Goal: Task Accomplishment & Management: Manage account settings

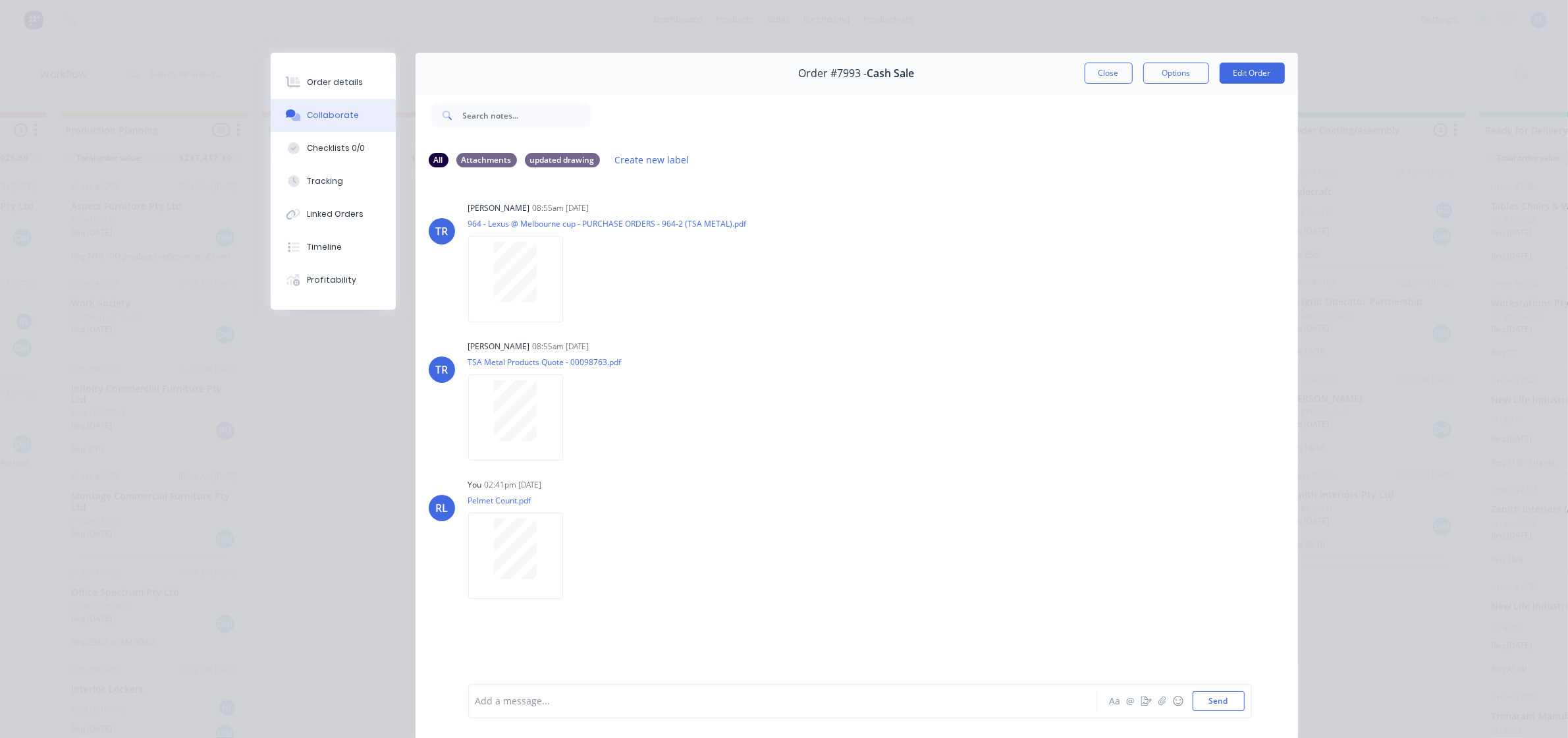
scroll to position [659, 0]
click at [334, 84] on div "Order details" at bounding box center [335, 82] width 56 height 12
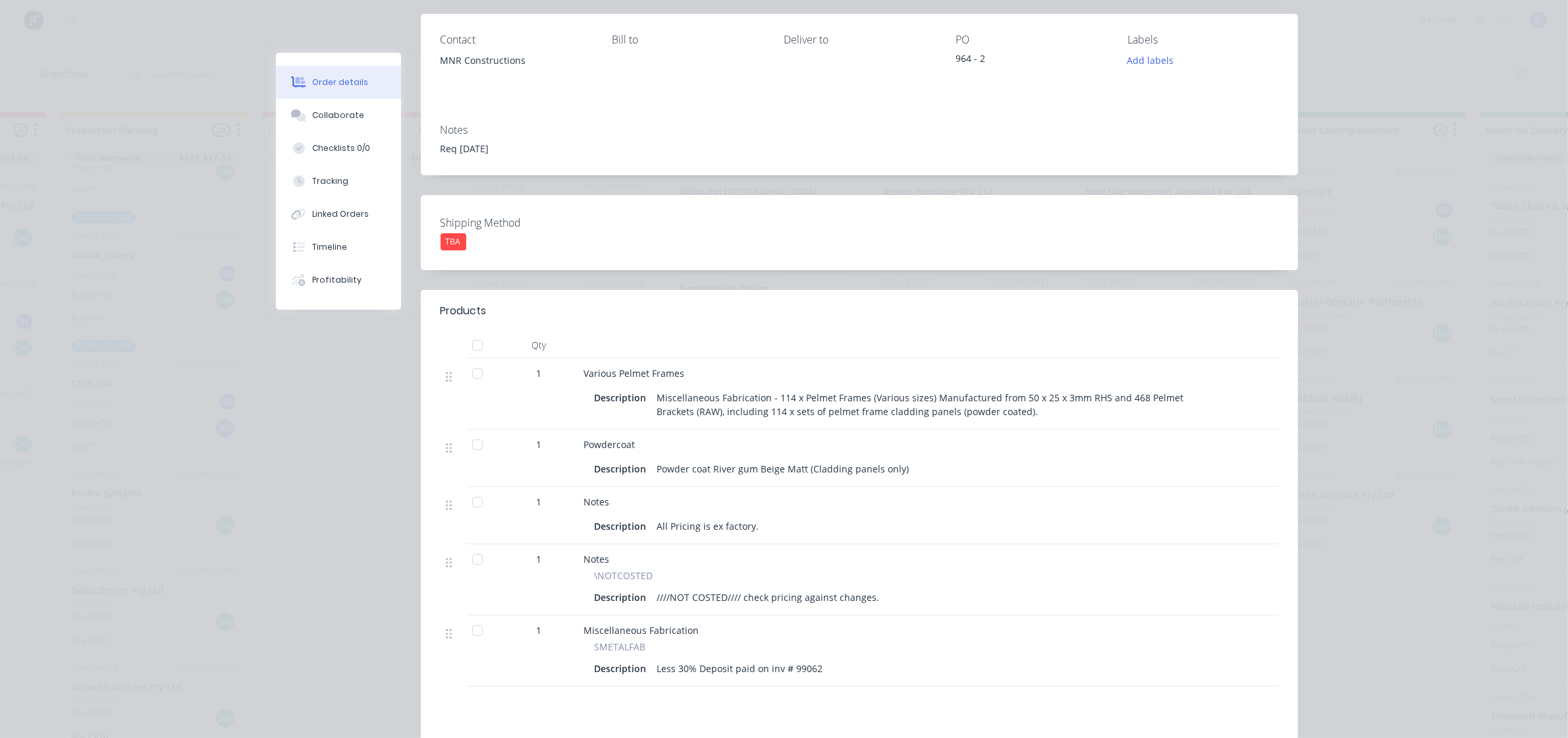
scroll to position [0, 0]
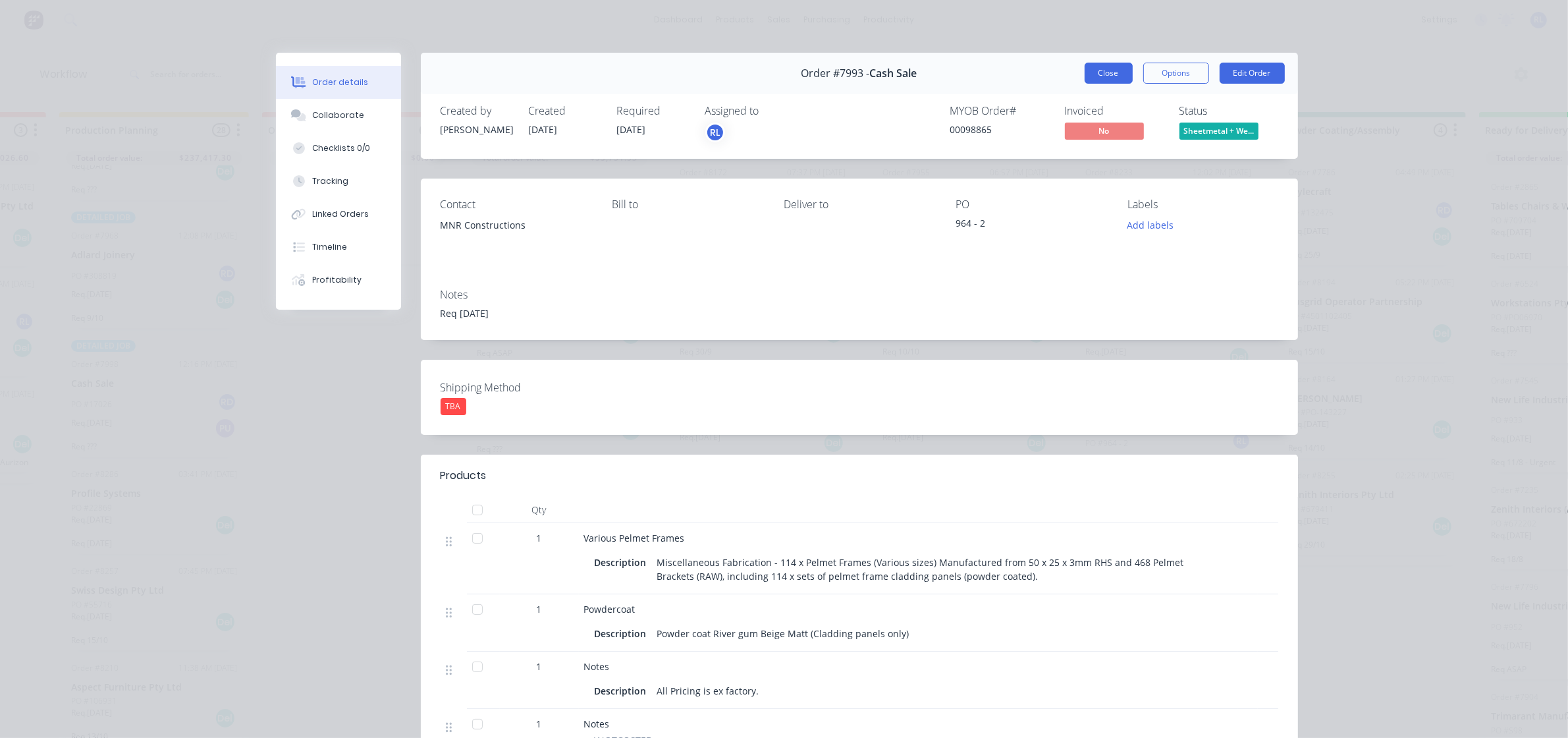
click at [1105, 70] on button "Close" at bounding box center [1108, 73] width 48 height 21
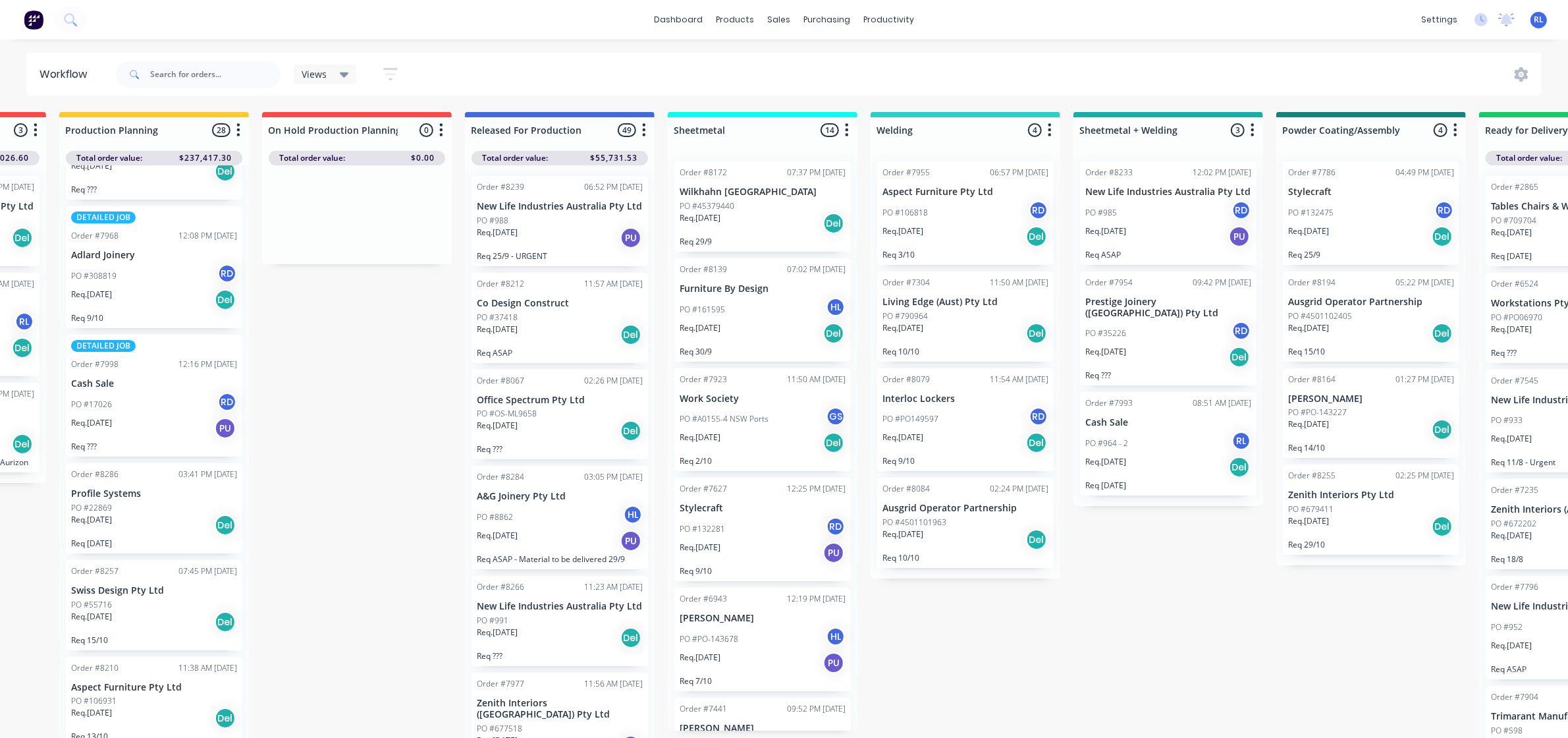
click at [732, 208] on p "PO #45379440" at bounding box center [707, 206] width 55 height 12
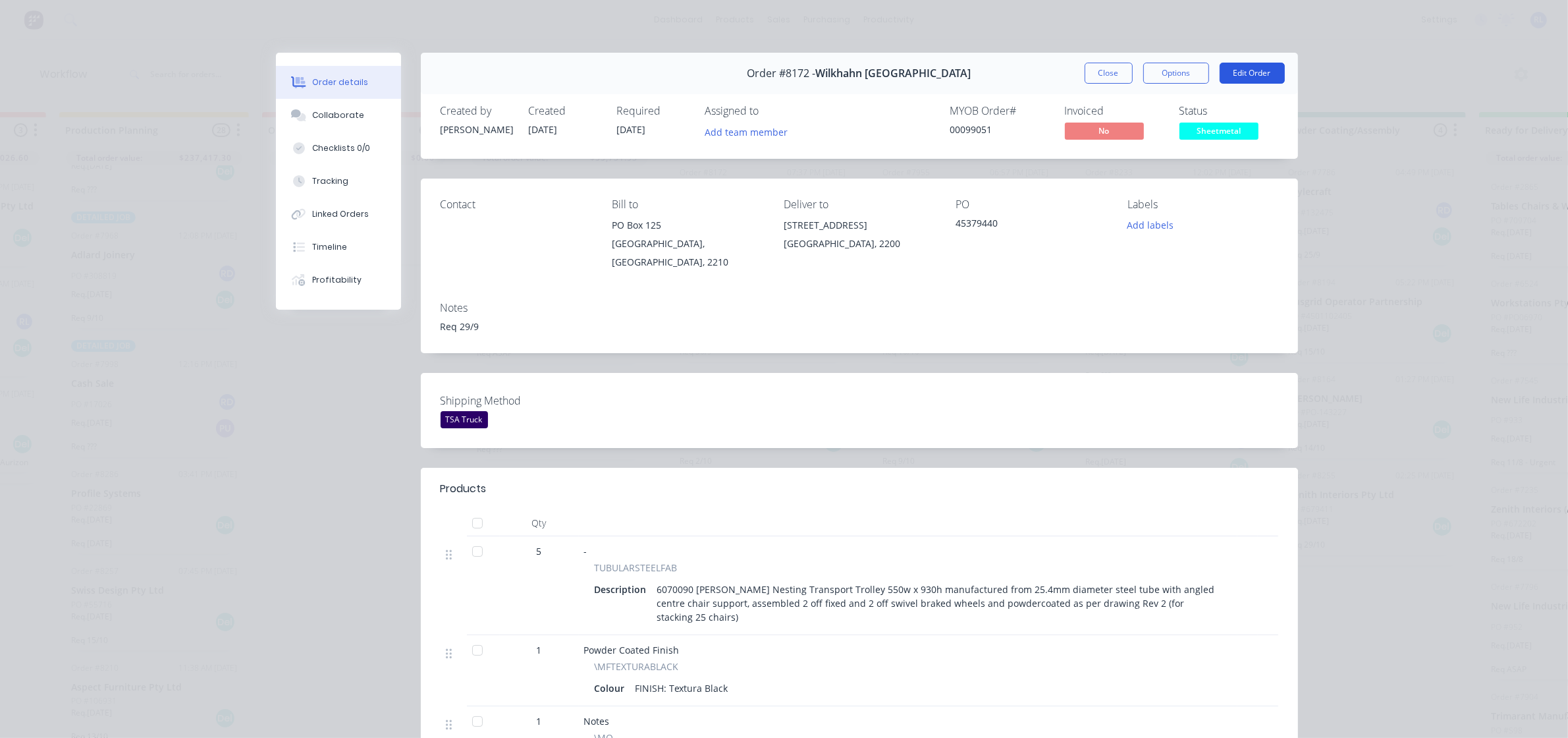
click at [1258, 76] on button "Edit Order" at bounding box center [1252, 73] width 66 height 21
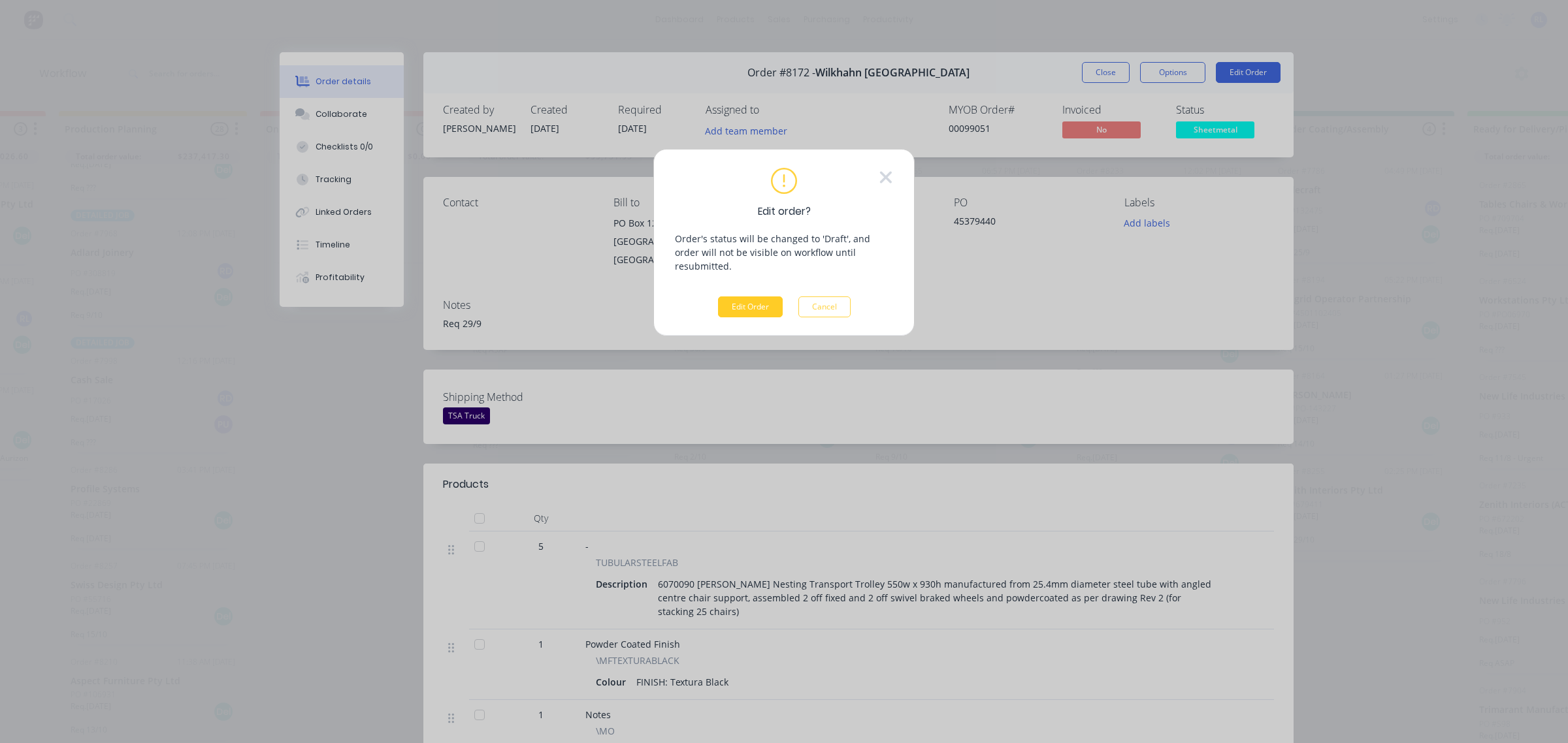
click at [745, 297] on button "Edit Order" at bounding box center [750, 307] width 65 height 21
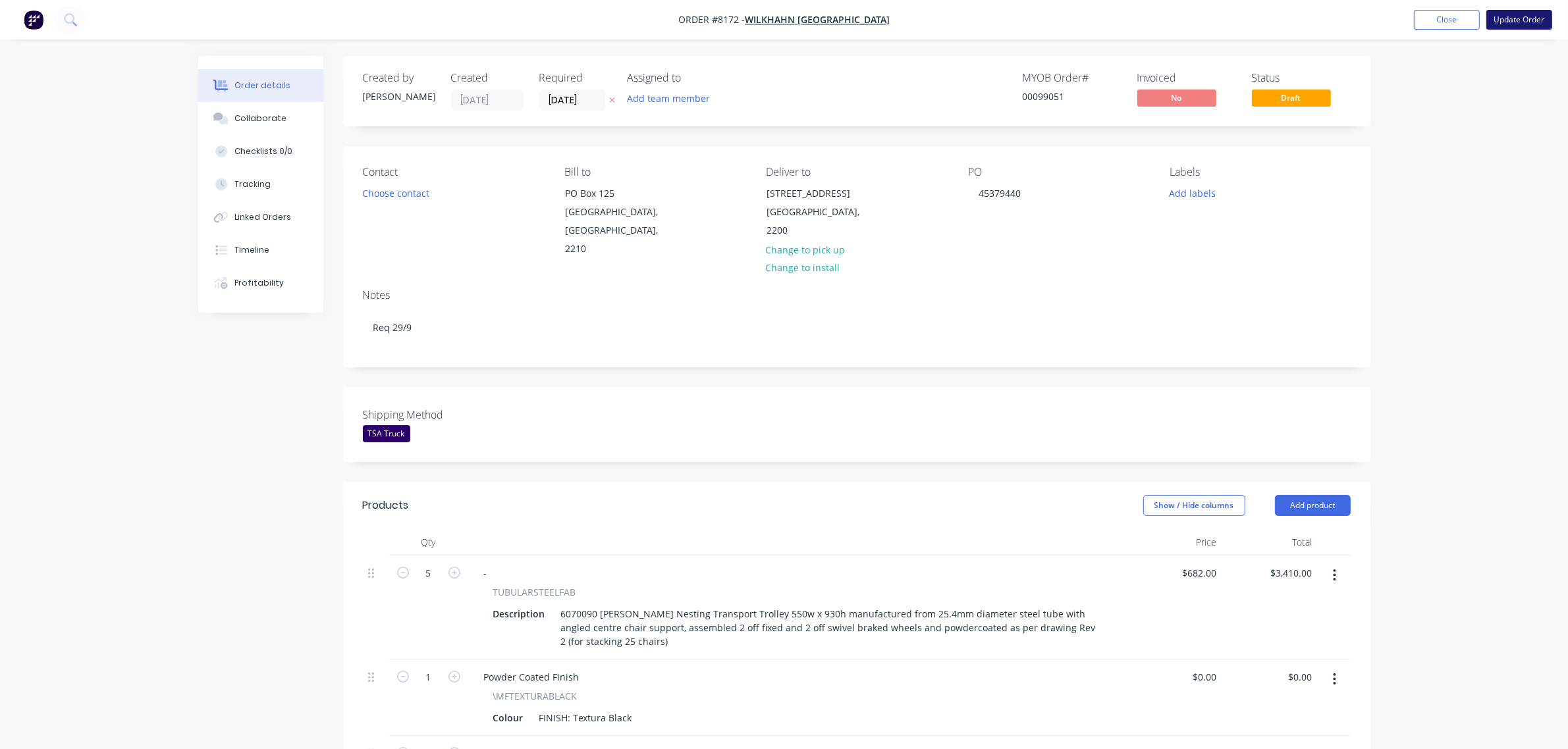
click at [1523, 15] on button "Update Order" at bounding box center [1519, 19] width 66 height 19
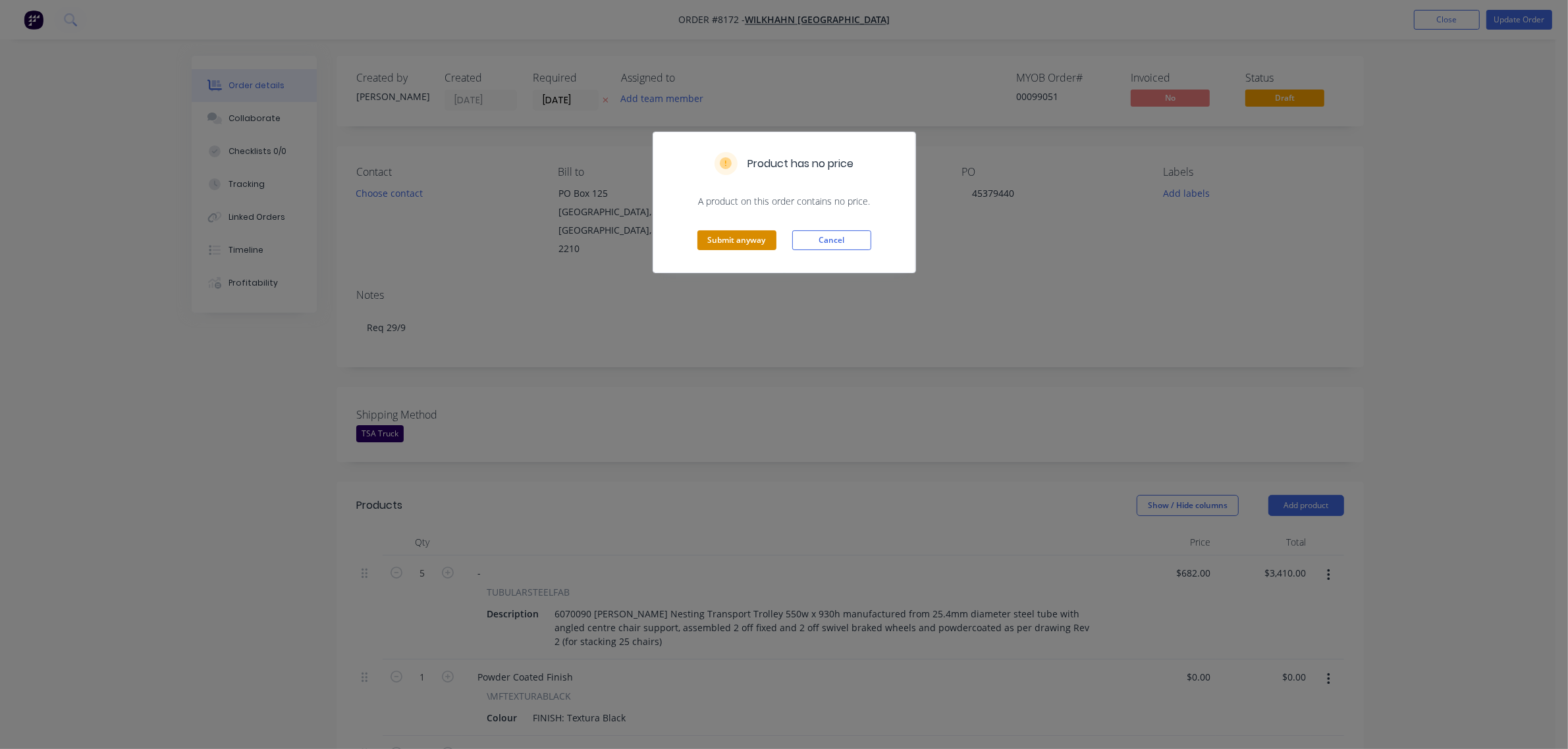
click at [750, 239] on button "Submit anyway" at bounding box center [737, 240] width 79 height 19
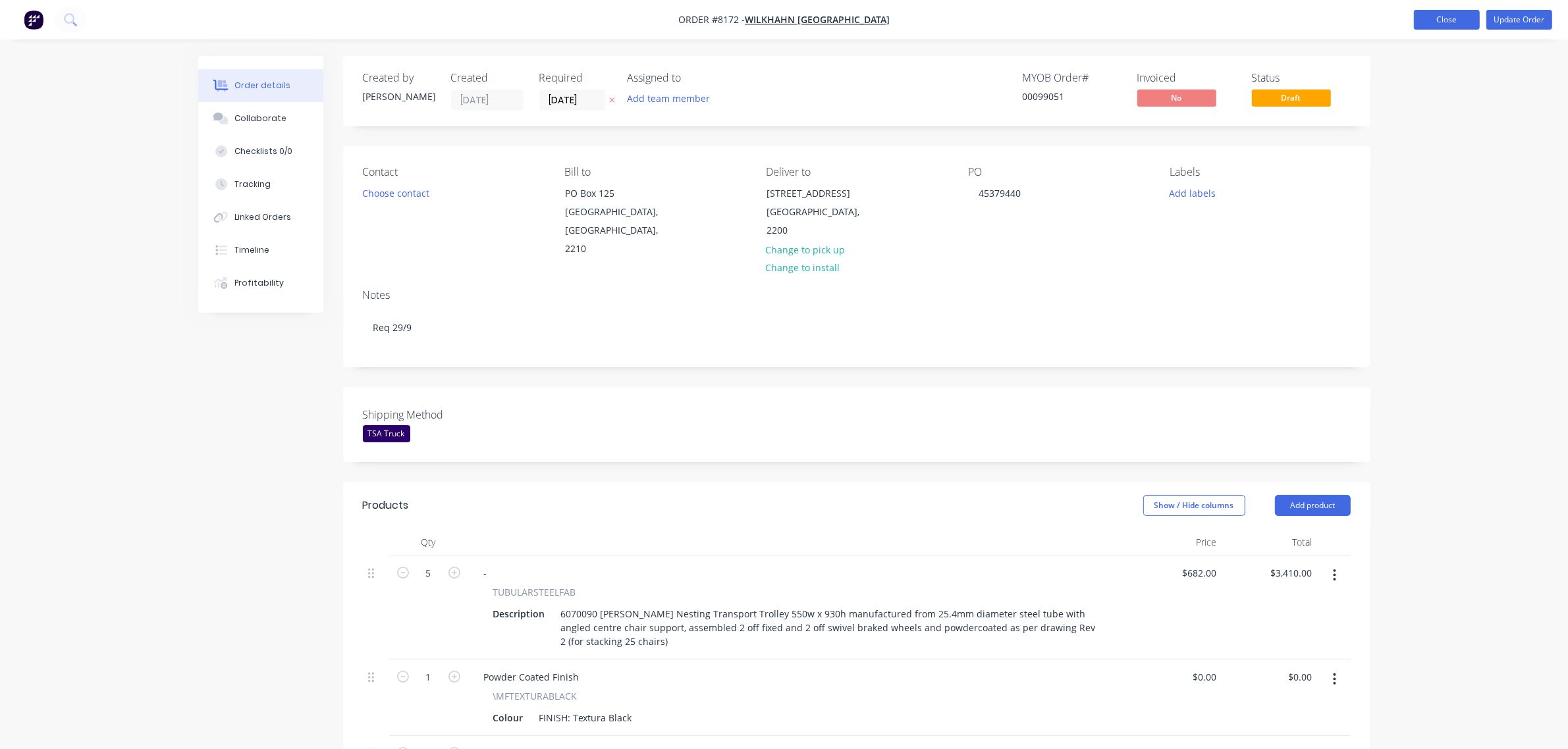
click at [1452, 27] on button "Close" at bounding box center [1446, 19] width 66 height 19
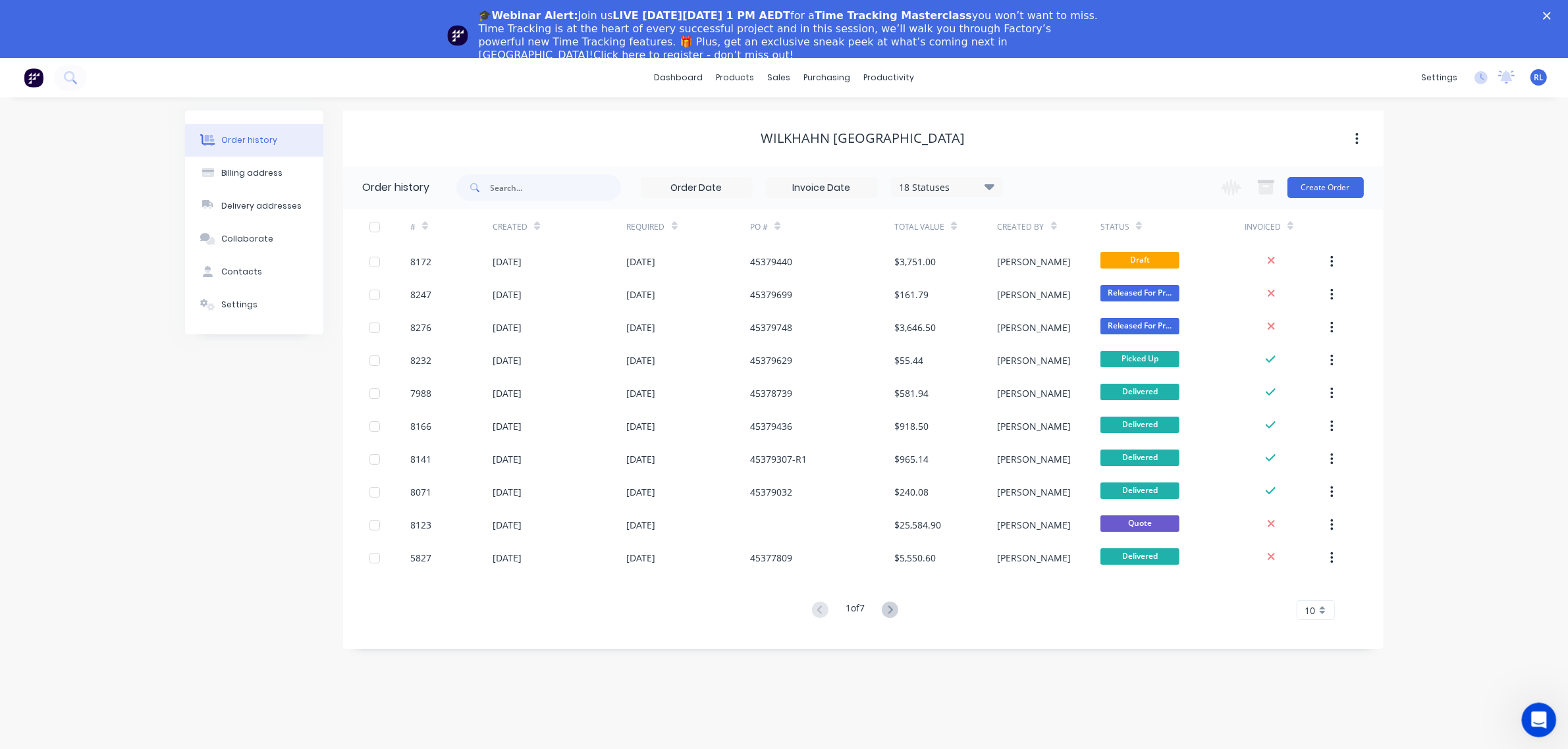
click at [1535, 713] on icon "Open Intercom Messenger" at bounding box center [1537, 718] width 22 height 22
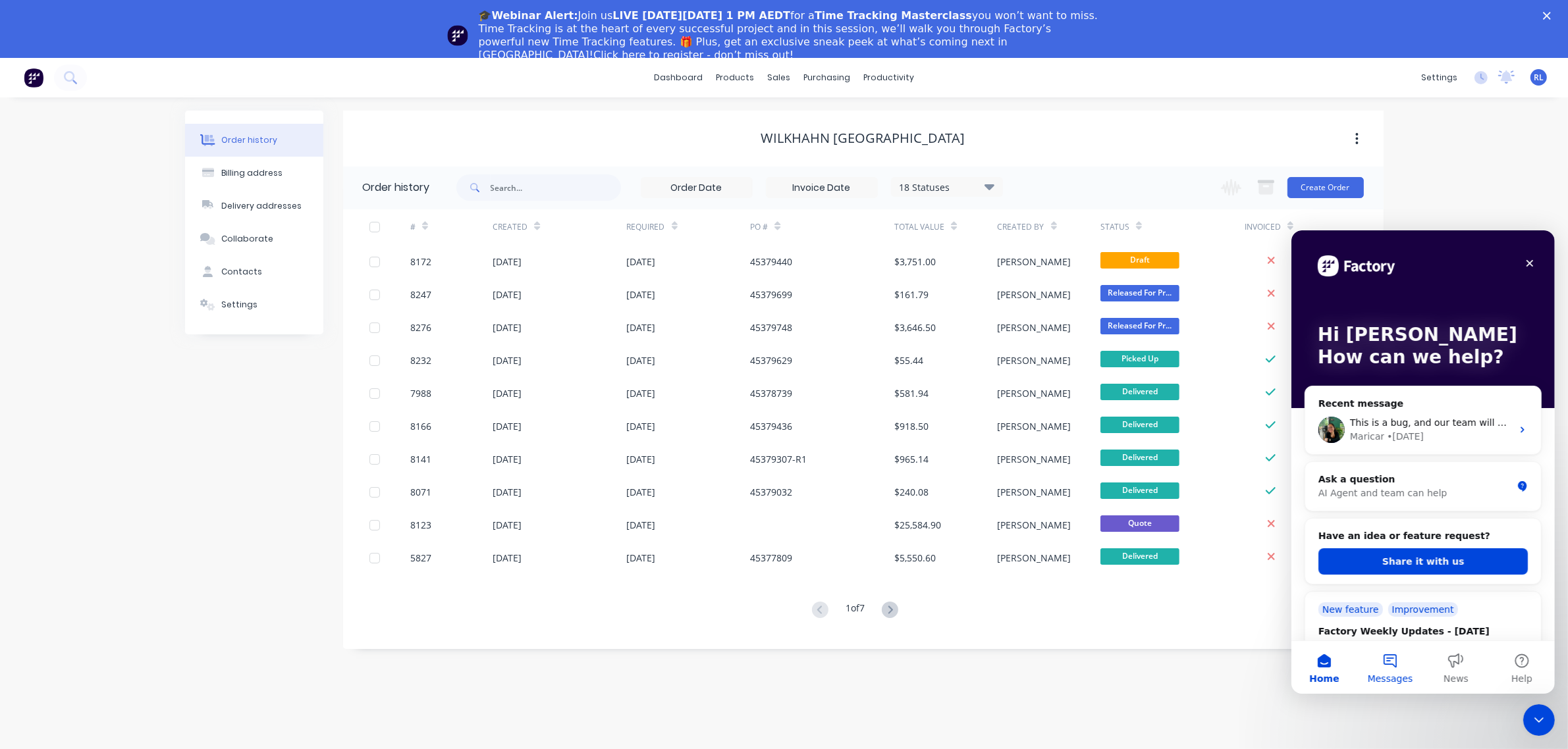
click at [1394, 655] on button "Messages" at bounding box center [1389, 667] width 66 height 53
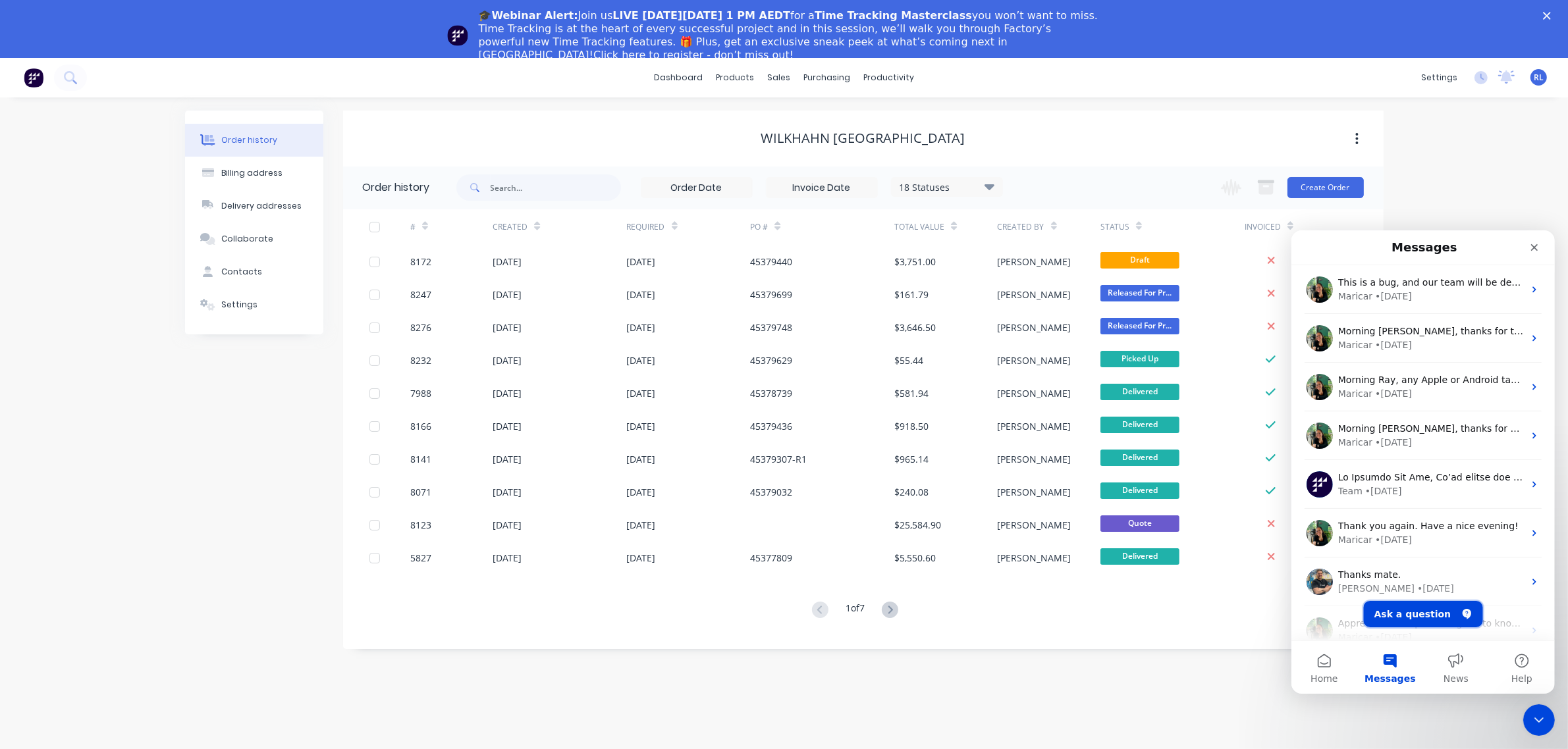
click at [1421, 603] on button "Ask a question" at bounding box center [1422, 613] width 119 height 26
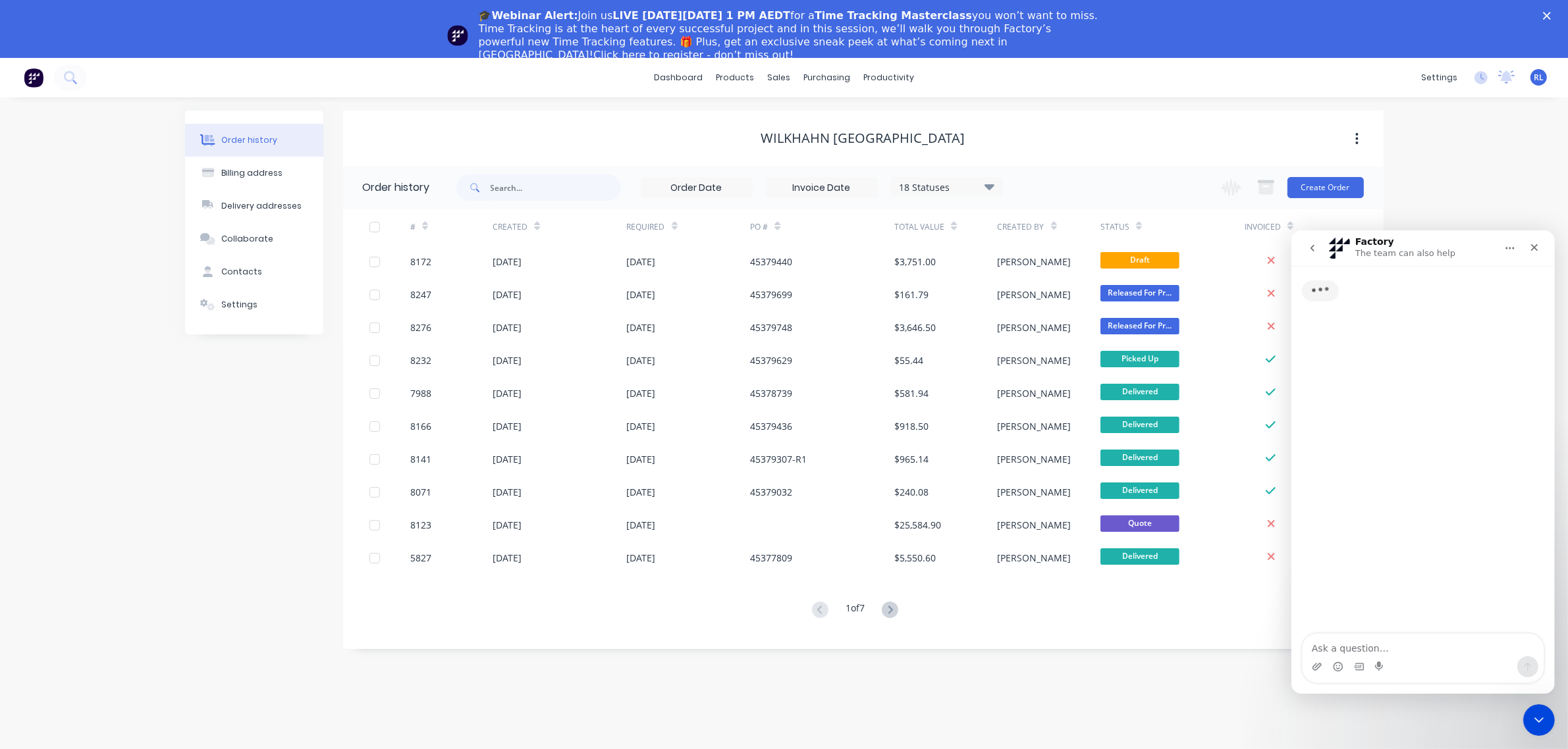
click at [1396, 649] on textarea "Ask a question…" at bounding box center [1422, 644] width 241 height 22
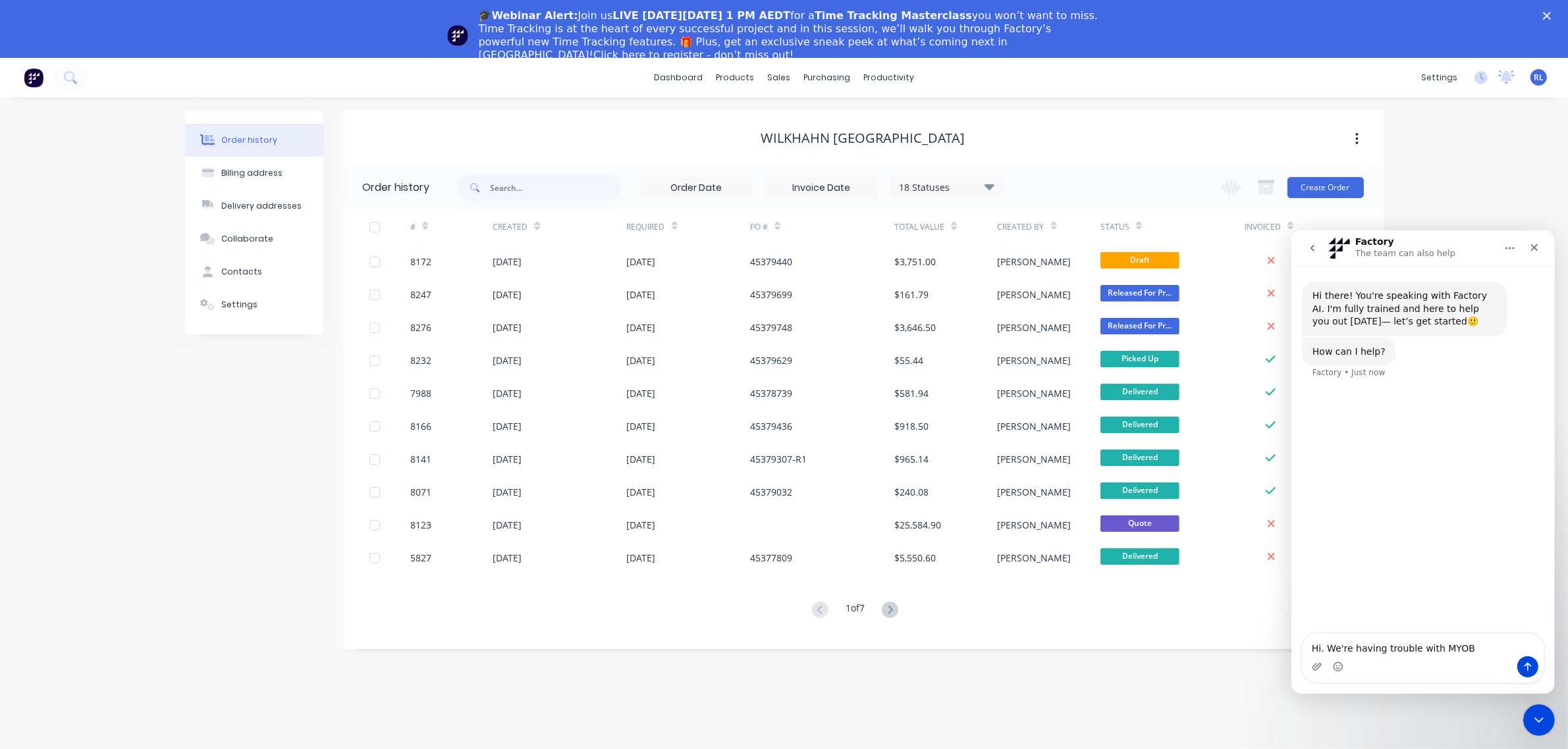
type textarea "Hi. We're having trouble with MYOB:"
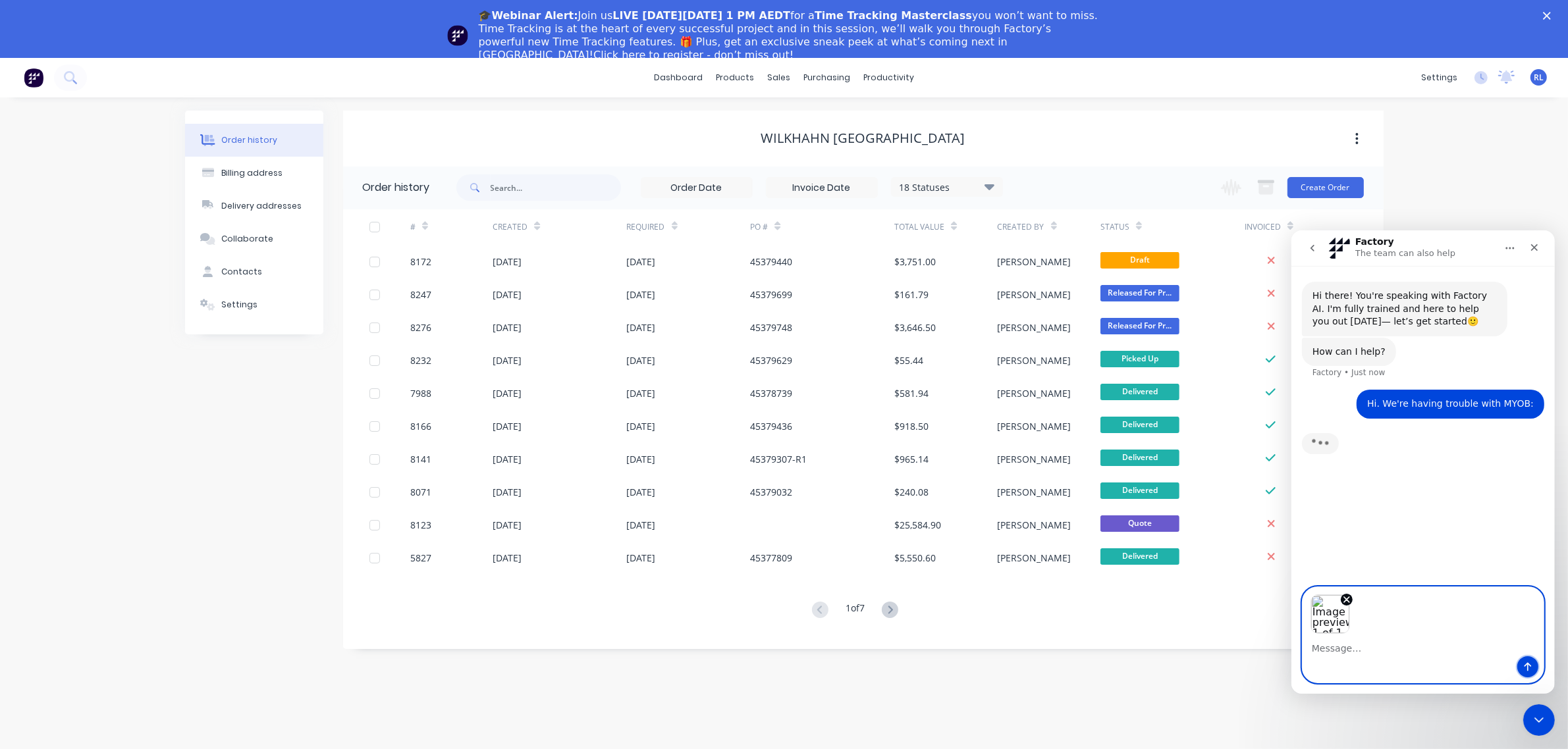
click at [1525, 659] on button "Send a message…" at bounding box center [1527, 666] width 21 height 21
click at [1383, 643] on textarea "Message…" at bounding box center [1422, 644] width 241 height 22
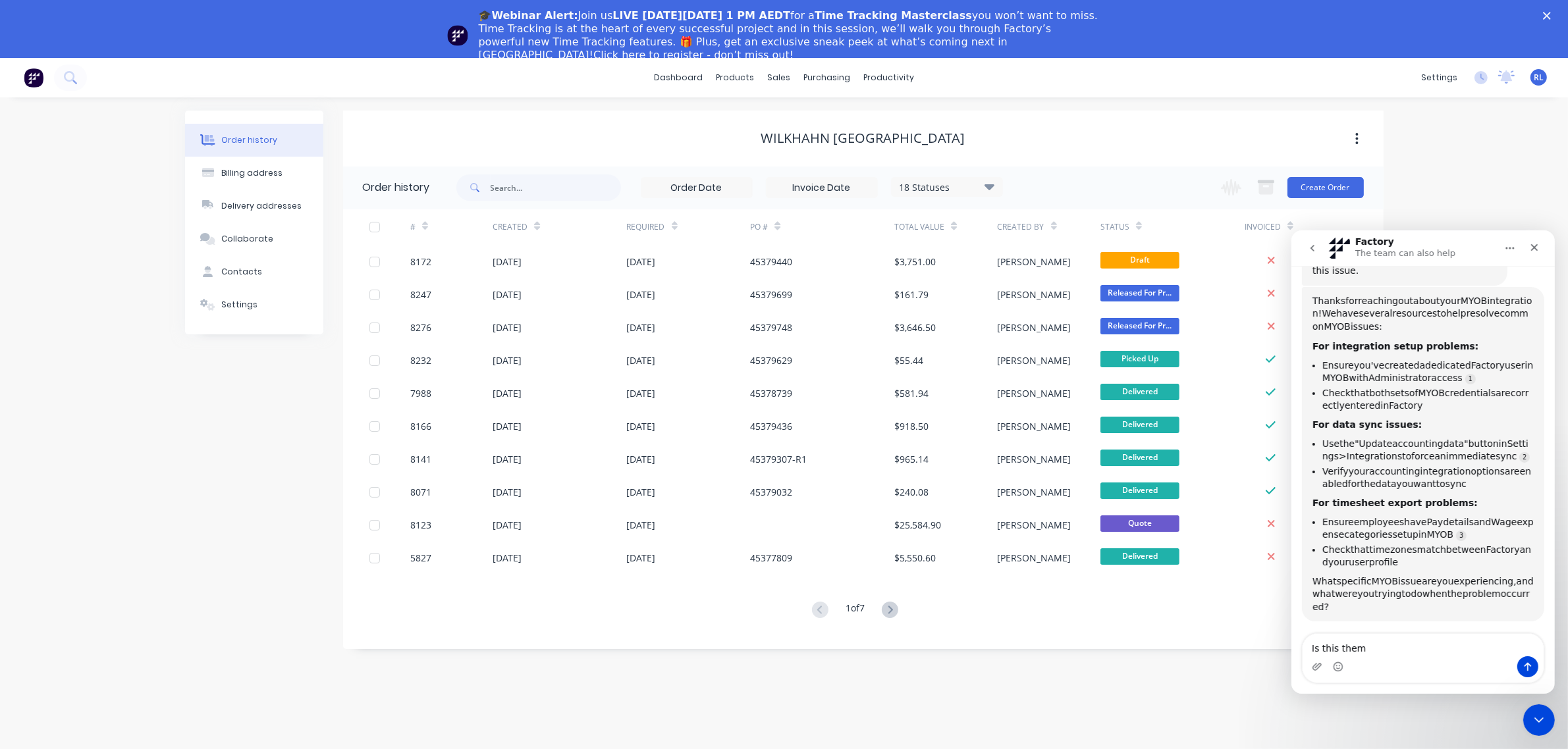
scroll to position [291, 0]
type textarea "Is this MYOB or Factory?"
click at [1160, 681] on div "Order history Billing address Delivery addresses Collaborate Contacts Settings …" at bounding box center [784, 452] width 1568 height 709
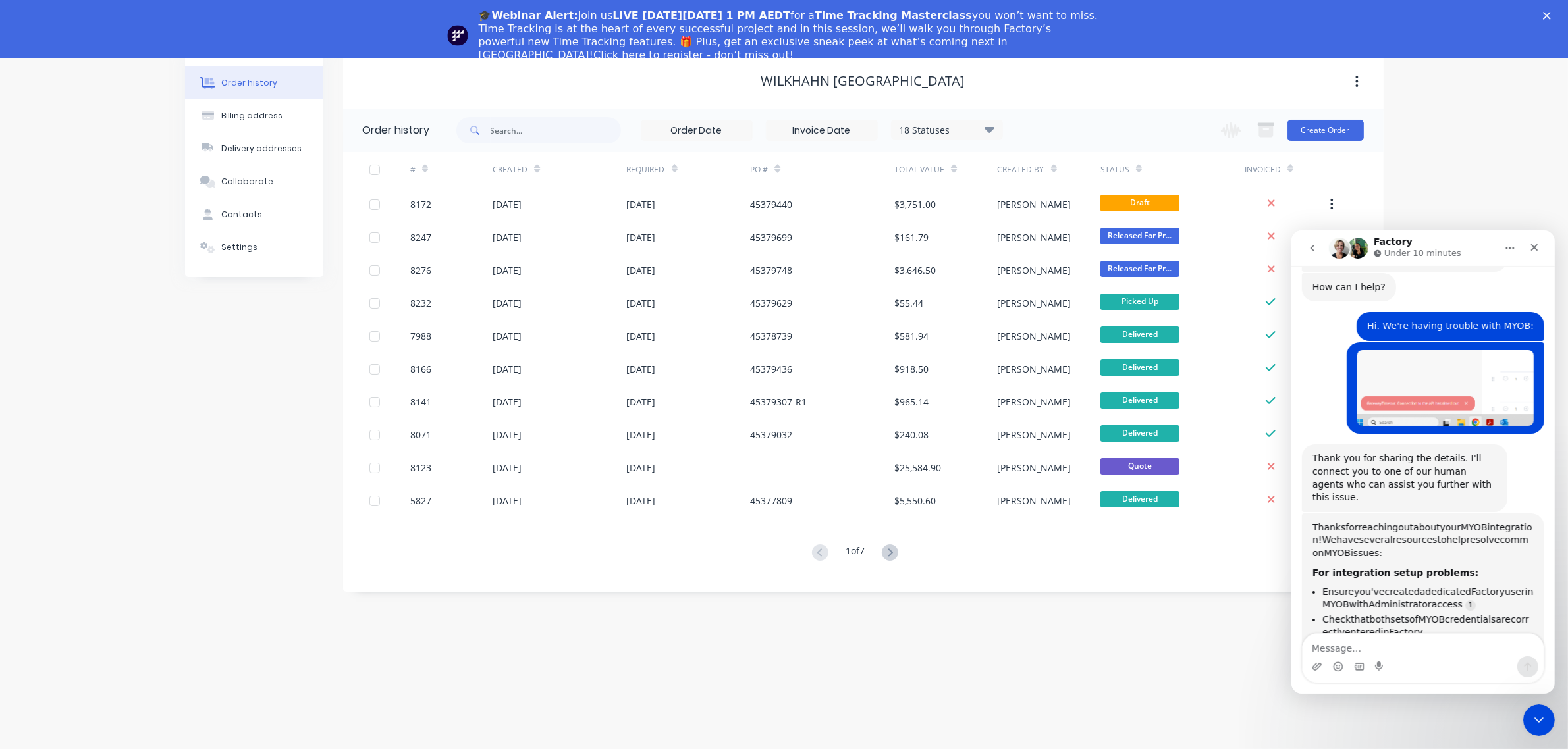
scroll to position [0, 0]
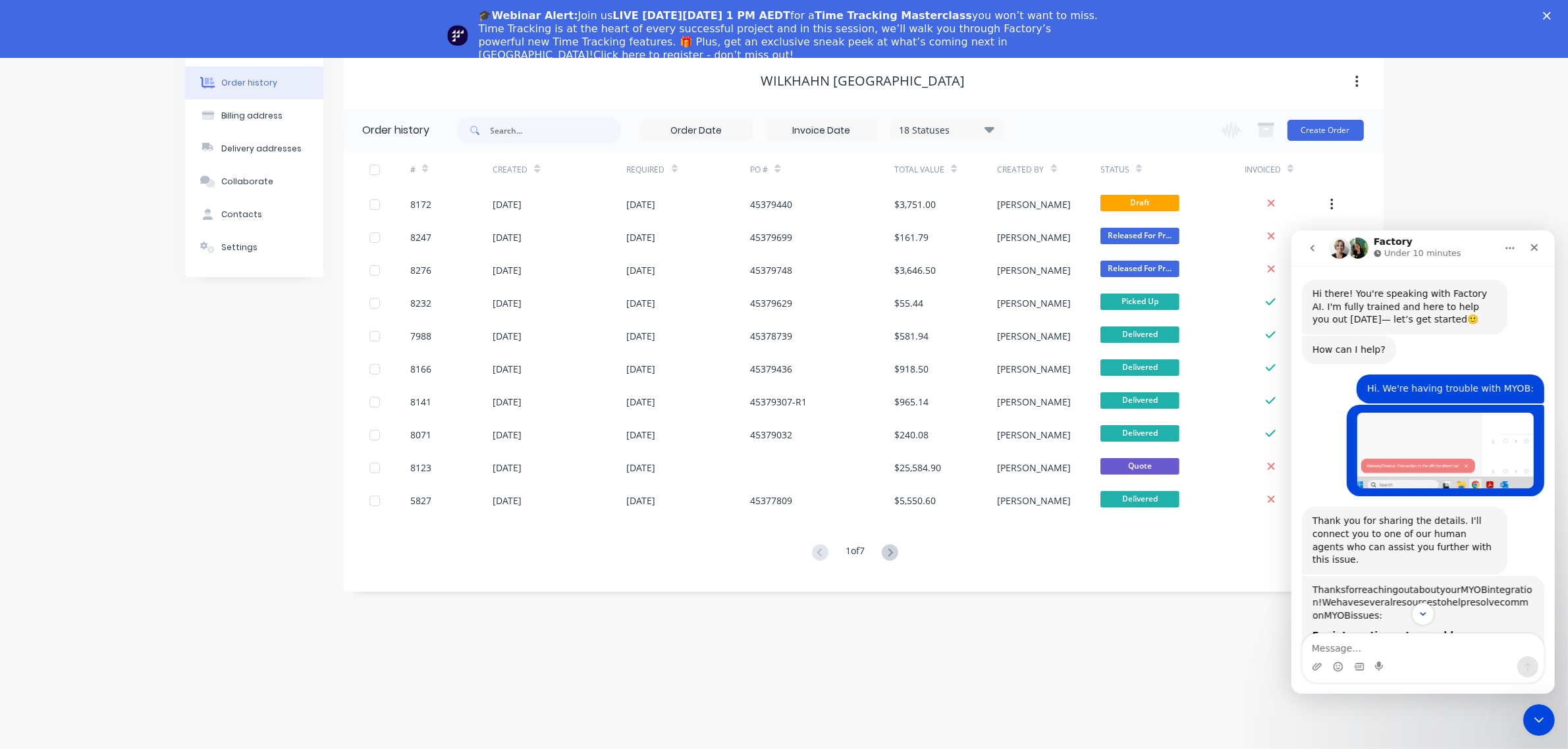
click at [1431, 461] on img "Ray says…" at bounding box center [1444, 450] width 177 height 75
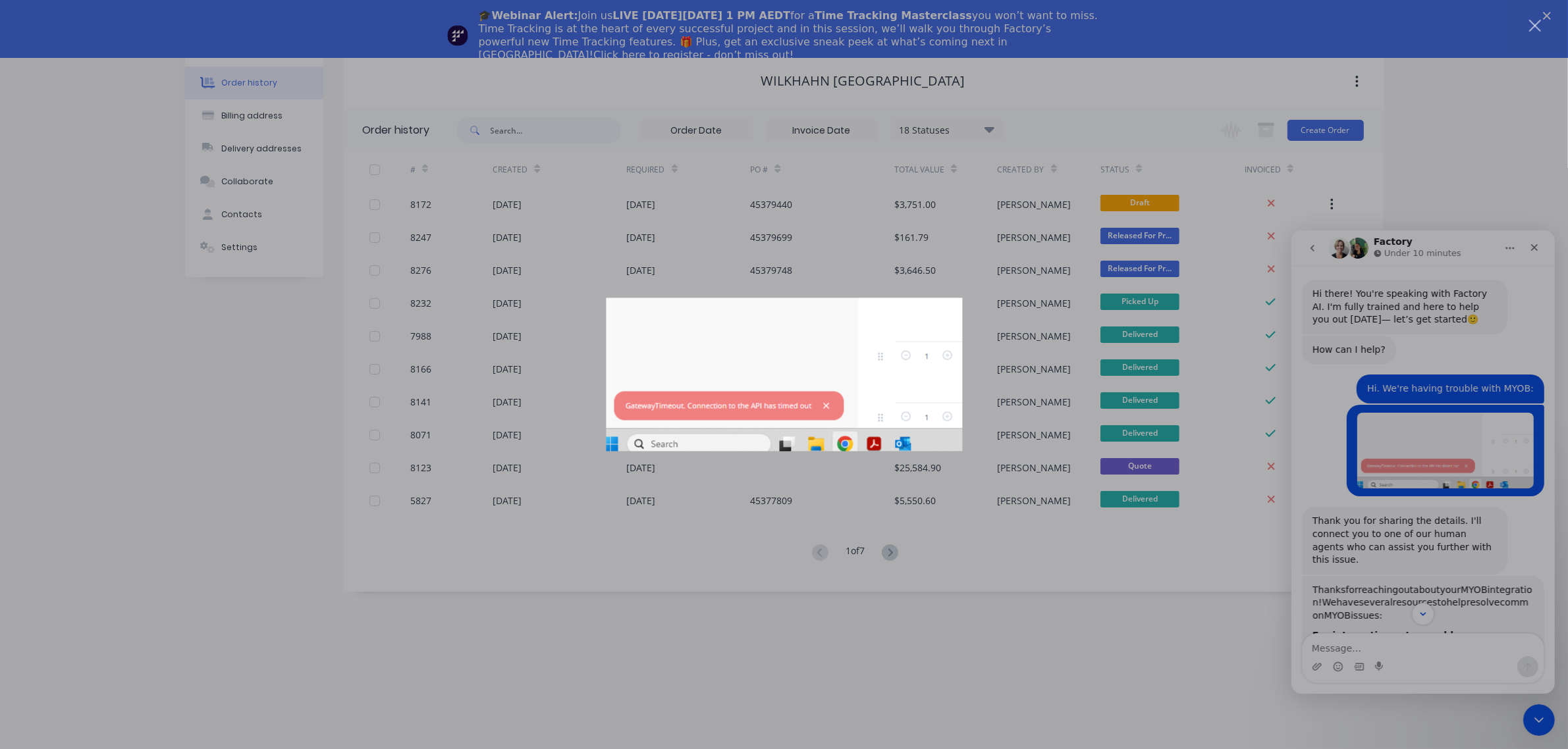
click at [906, 630] on div "Intercom messenger" at bounding box center [784, 374] width 1568 height 749
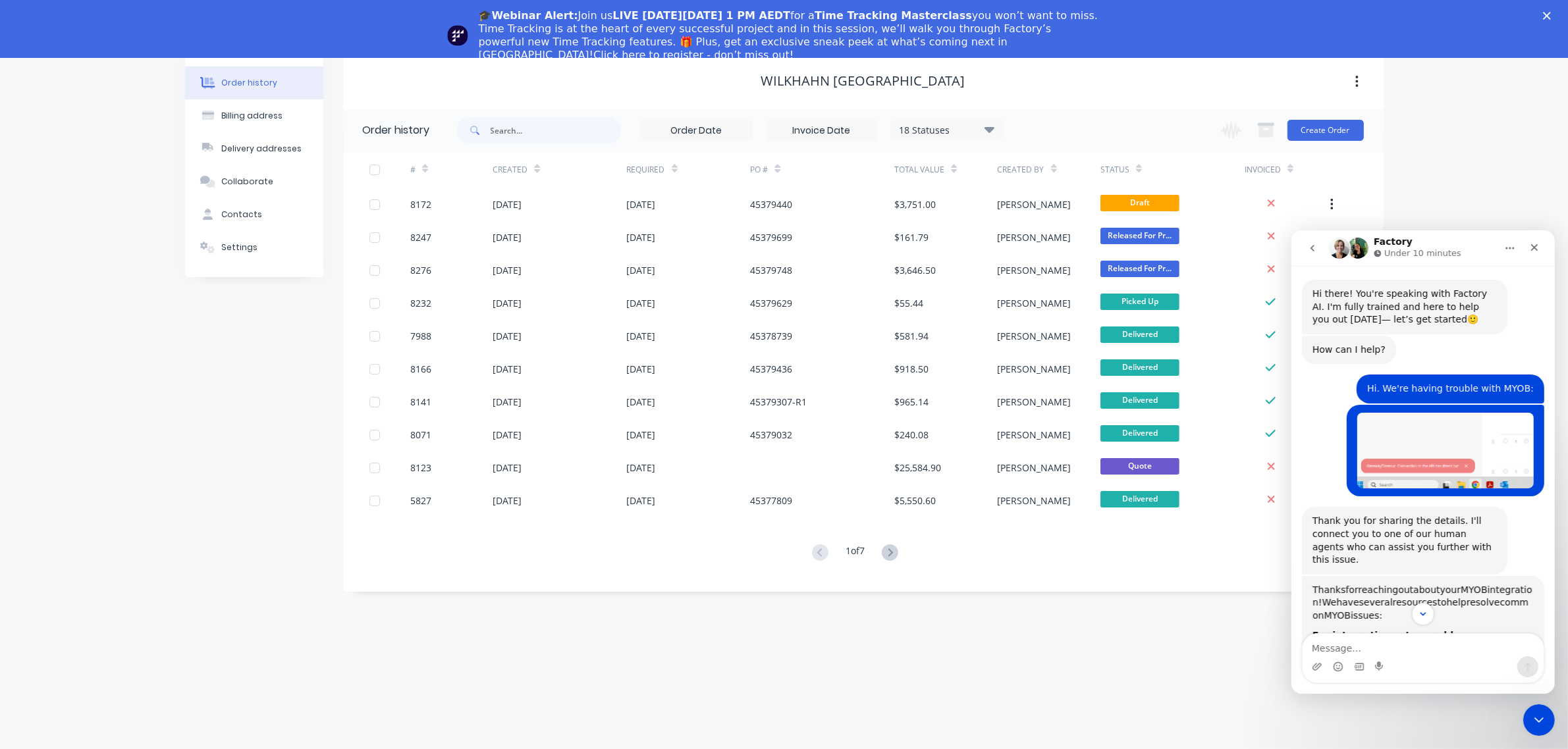
click at [916, 634] on div "Order history Billing address Delivery addresses Collaborate Contacts Settings …" at bounding box center [784, 395] width 1568 height 709
click at [1531, 715] on icon "Close Intercom Messenger" at bounding box center [1537, 718] width 15 height 15
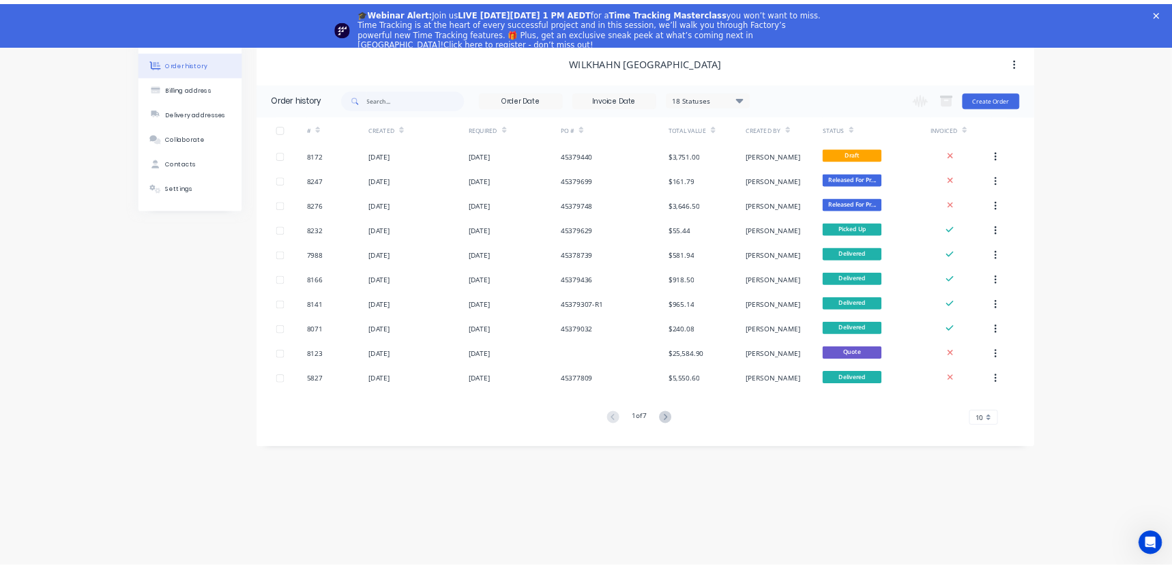
scroll to position [343, 0]
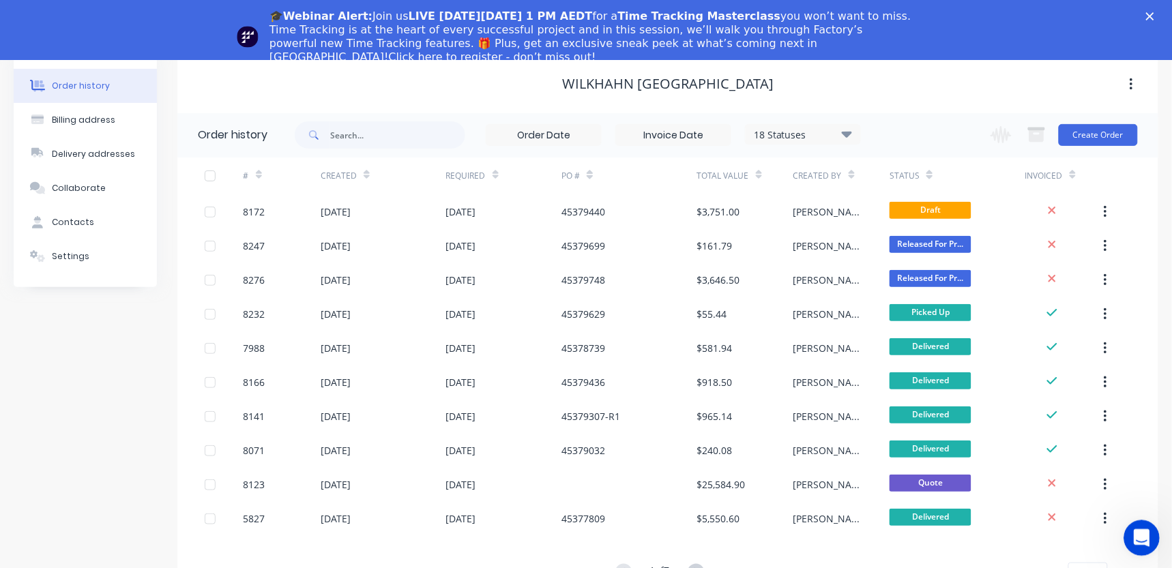
click at [1149, 550] on div "Open Intercom Messenger" at bounding box center [1138, 536] width 45 height 45
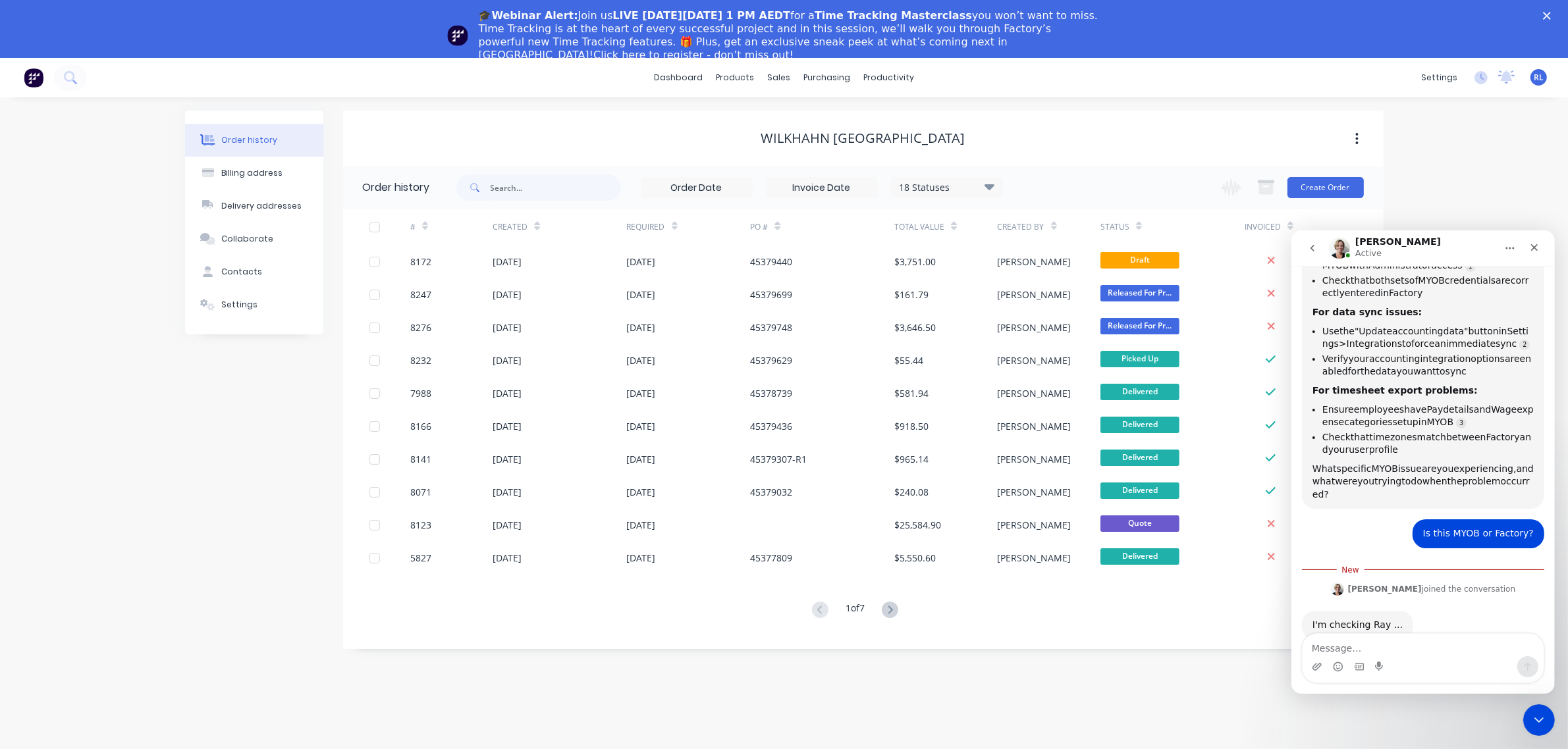
scroll to position [435, 0]
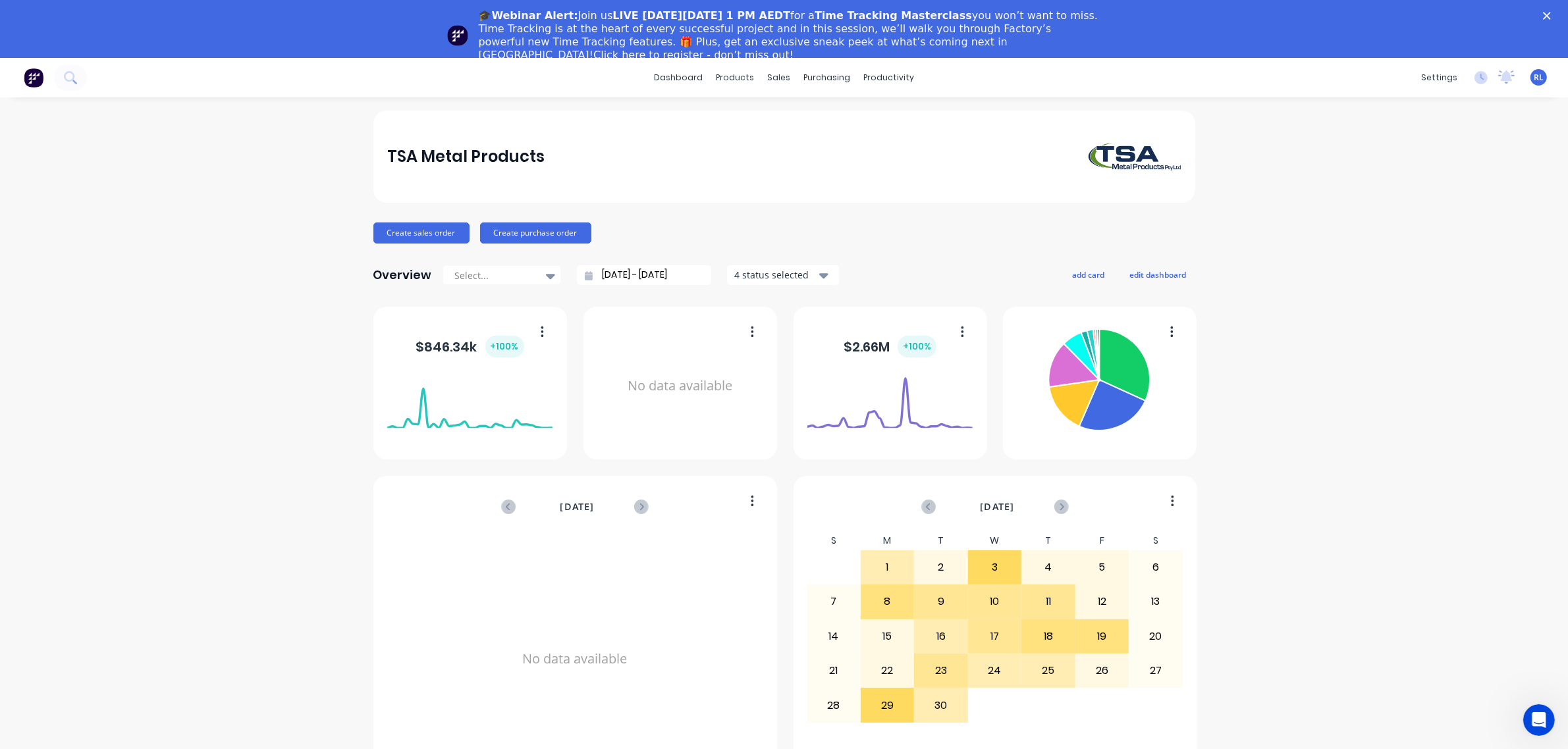
click at [1535, 715] on icon "Open Intercom Messenger" at bounding box center [1538, 719] width 22 height 22
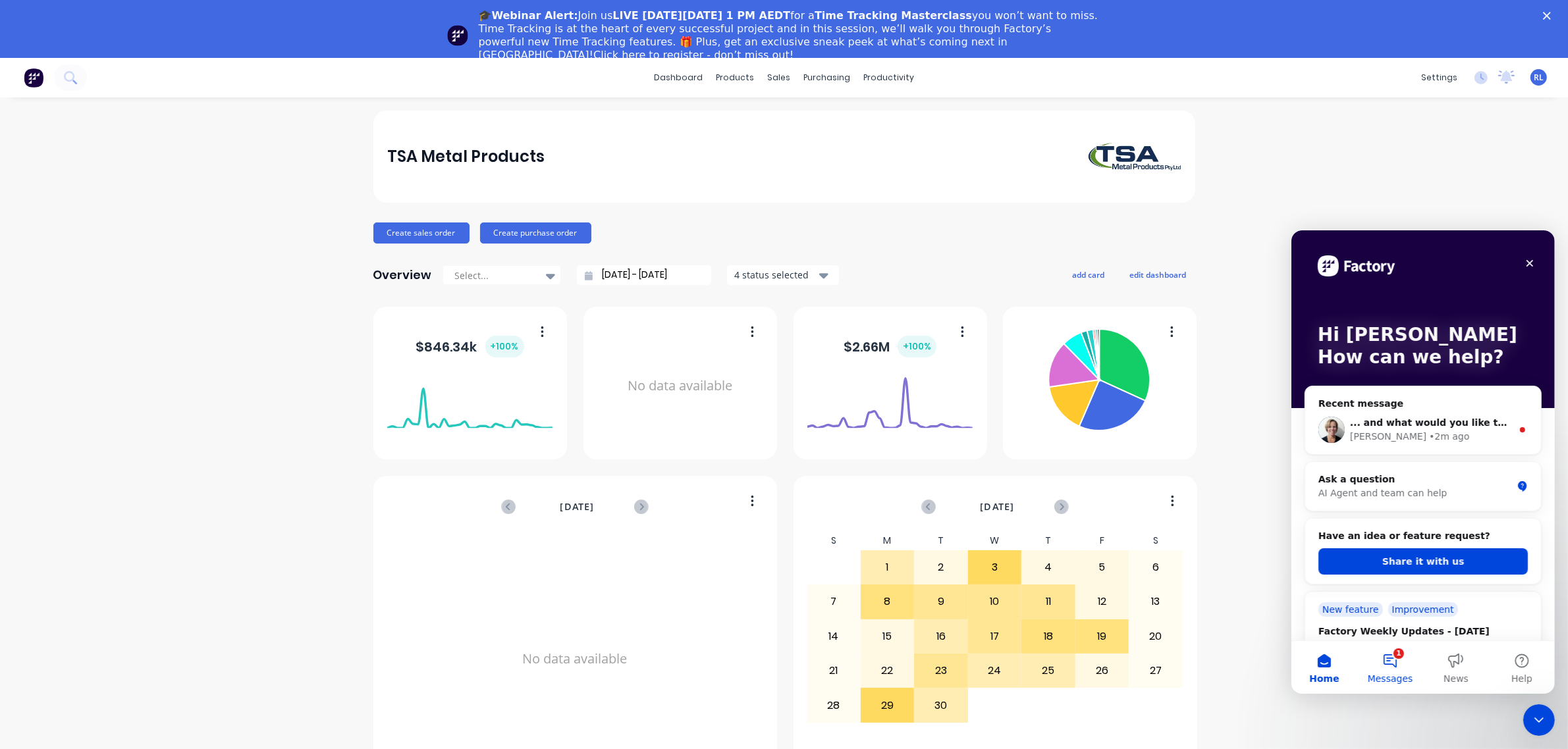
click at [1392, 658] on button "1 Messages" at bounding box center [1389, 667] width 66 height 53
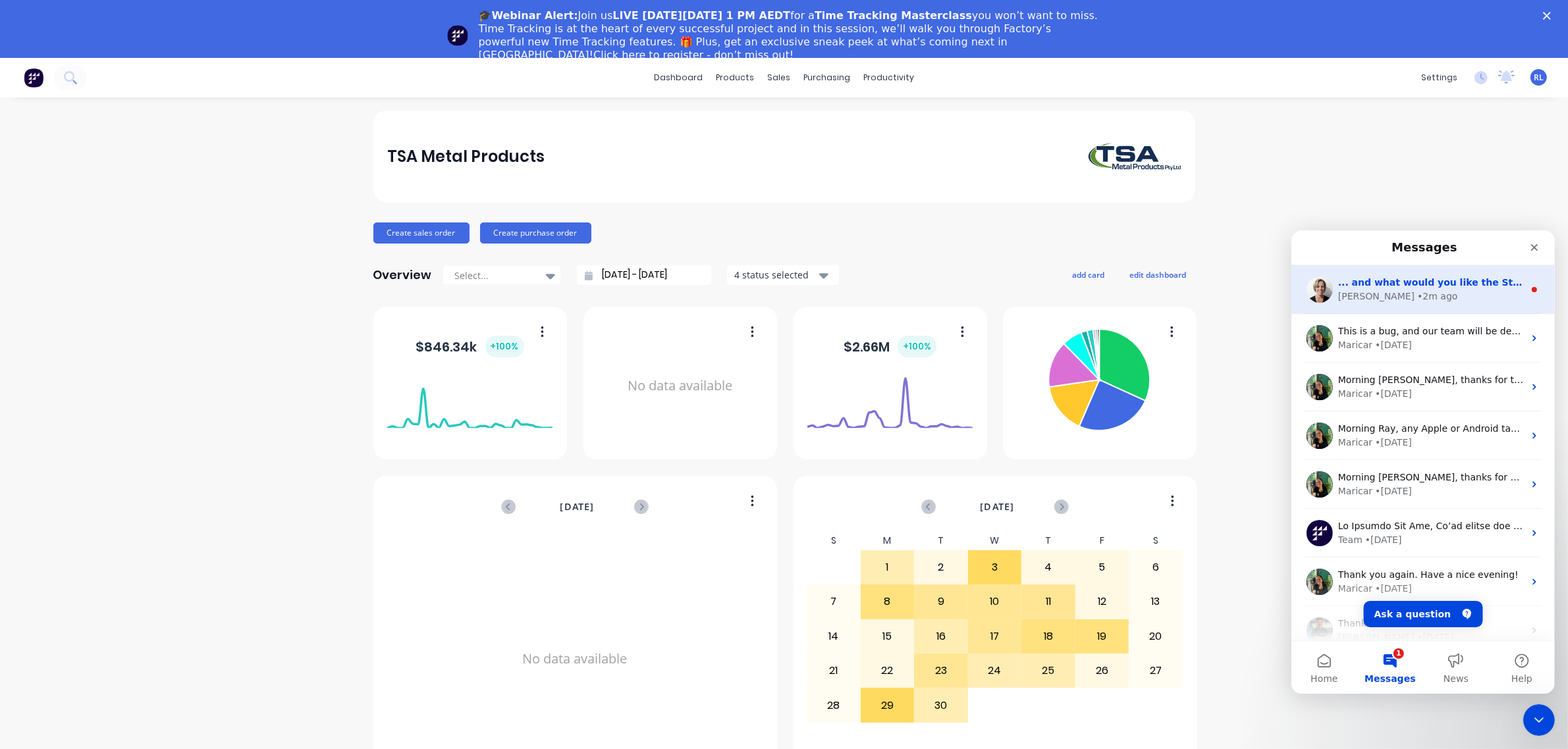
click at [1443, 297] on div "[PERSON_NAME] • 2m ago" at bounding box center [1430, 295] width 185 height 14
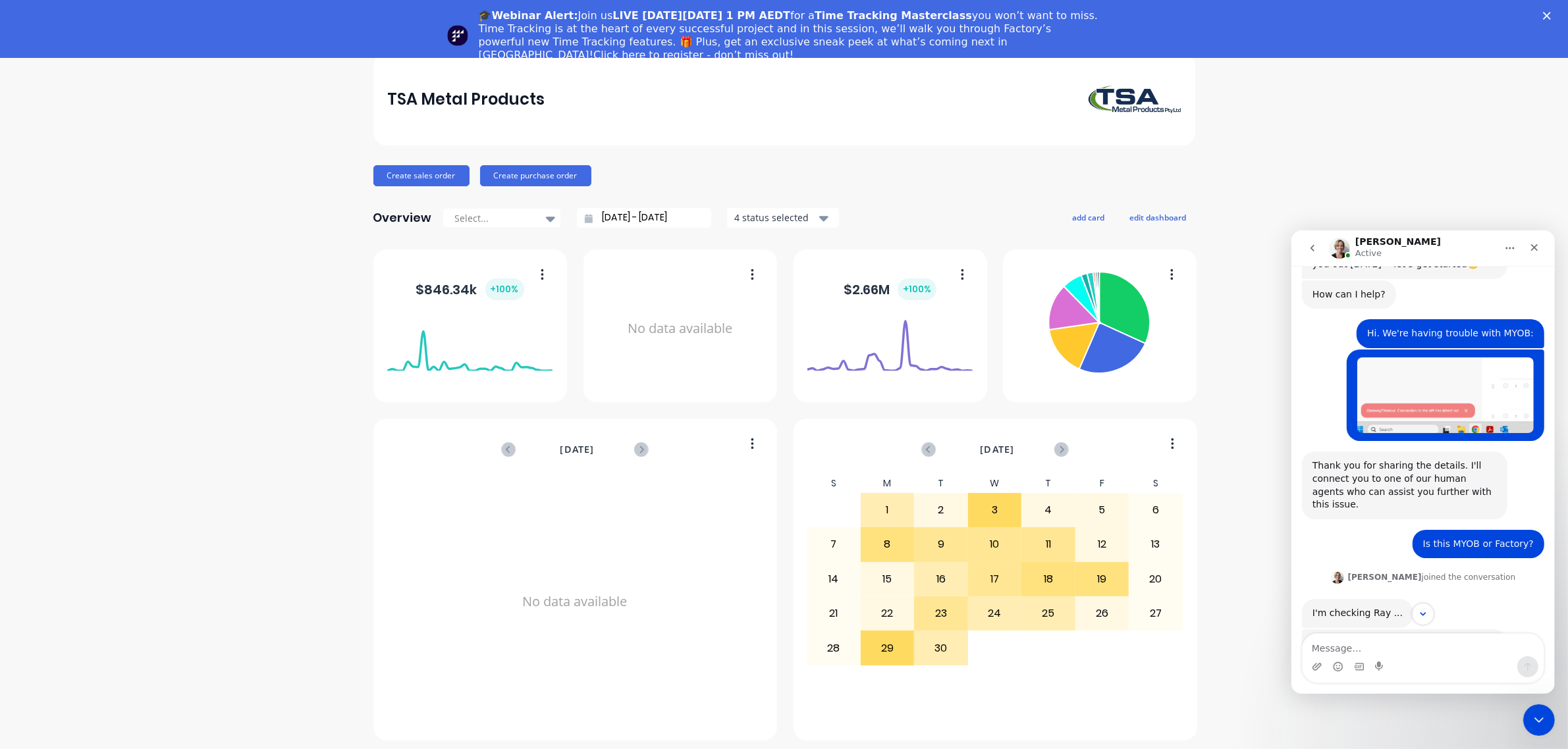
scroll to position [139, 0]
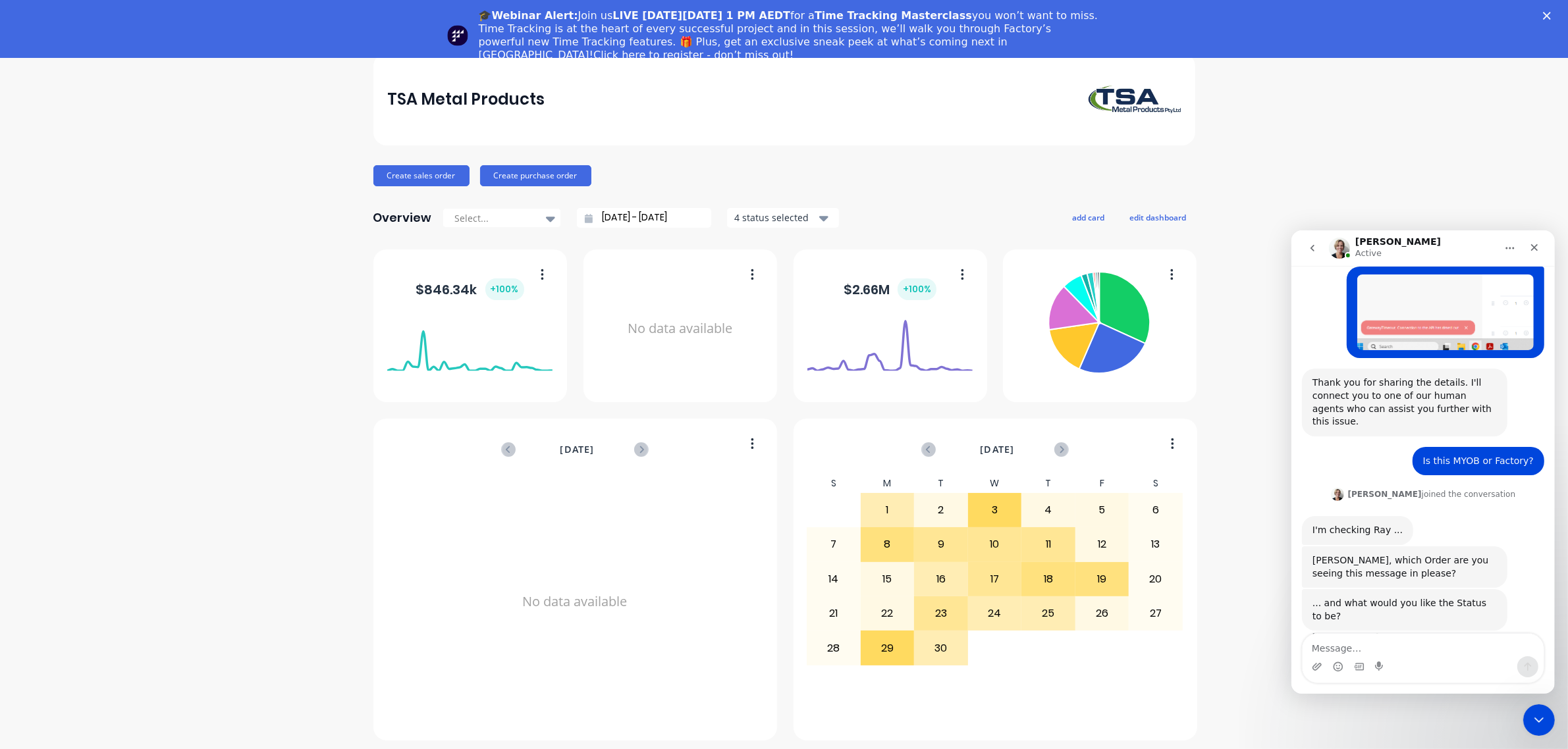
click at [976, 145] on div "TSA Metal Products" at bounding box center [784, 98] width 822 height 92
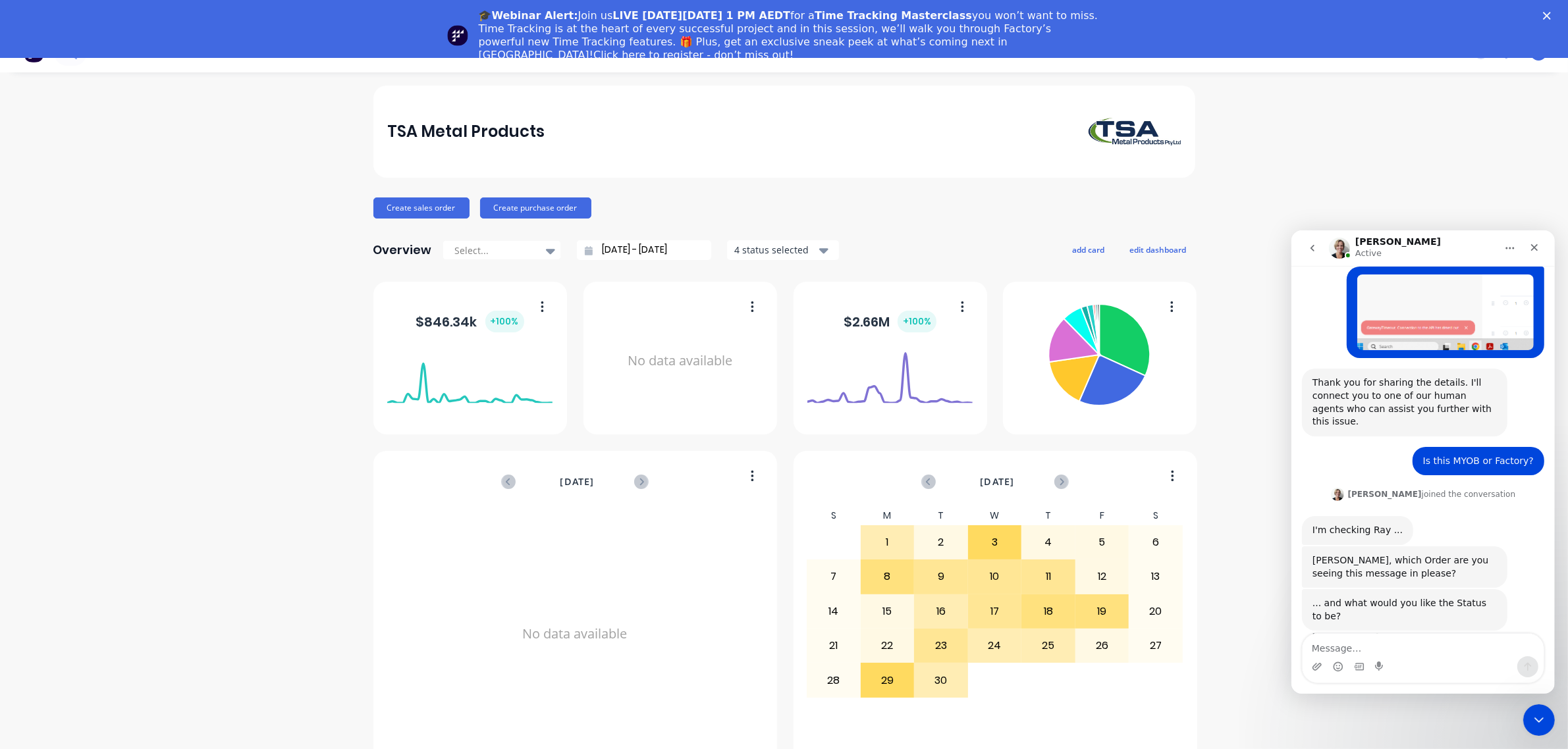
scroll to position [0, 0]
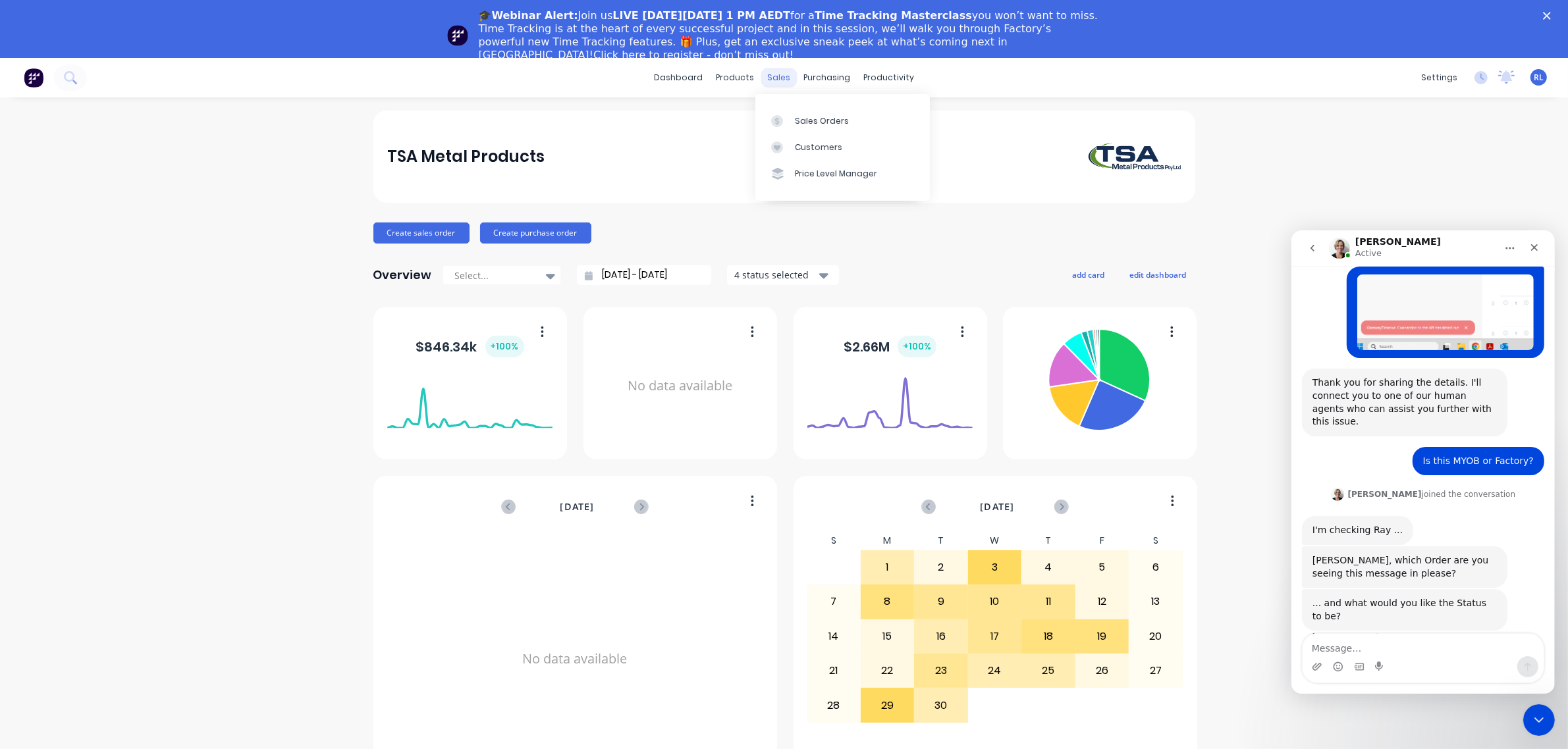
click at [768, 73] on div "sales" at bounding box center [779, 77] width 37 height 19
click at [800, 107] on link "Sales Orders" at bounding box center [842, 120] width 175 height 26
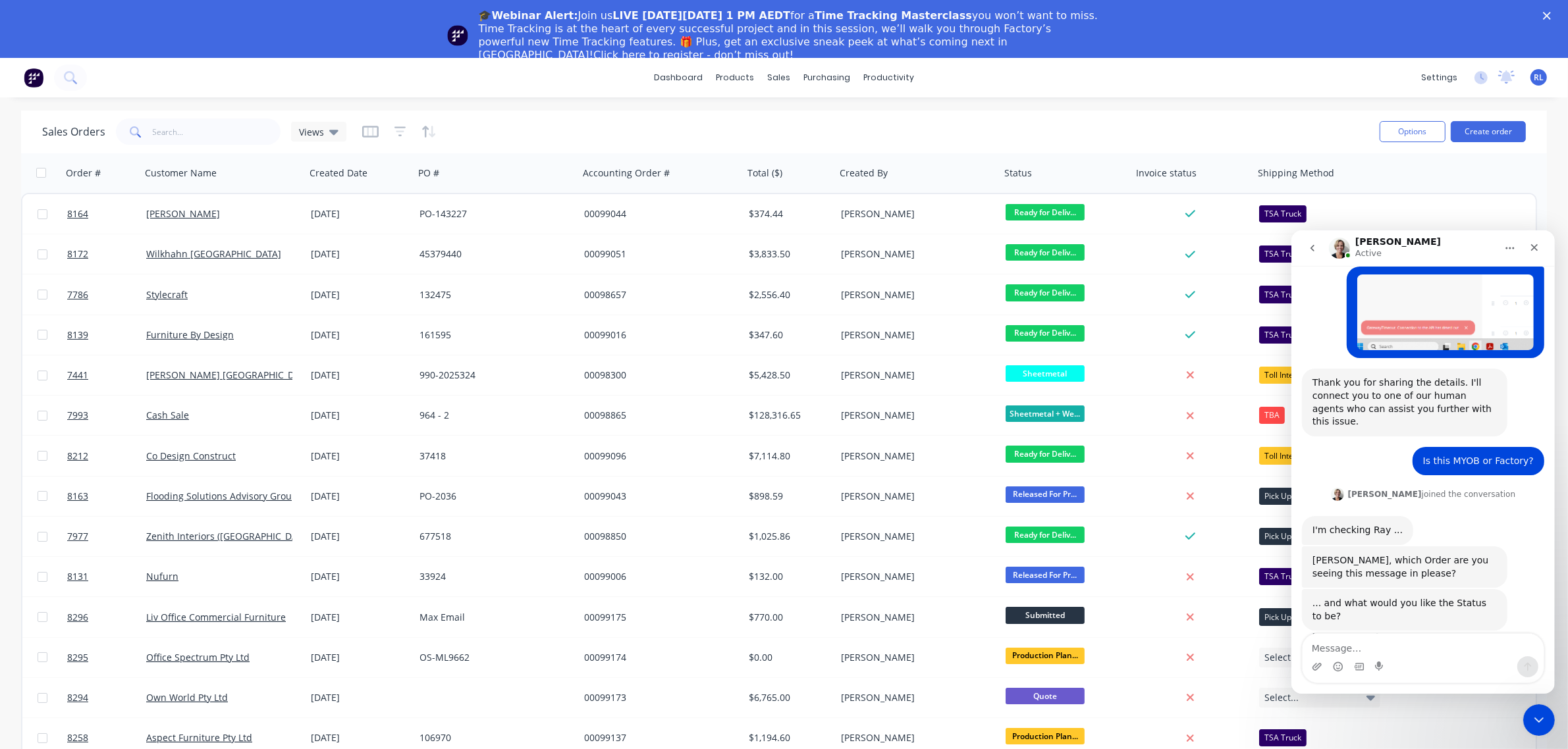
click at [1226, 133] on div "Sales Orders Views" at bounding box center [706, 131] width 1327 height 32
click at [1531, 245] on icon "Close" at bounding box center [1533, 246] width 11 height 11
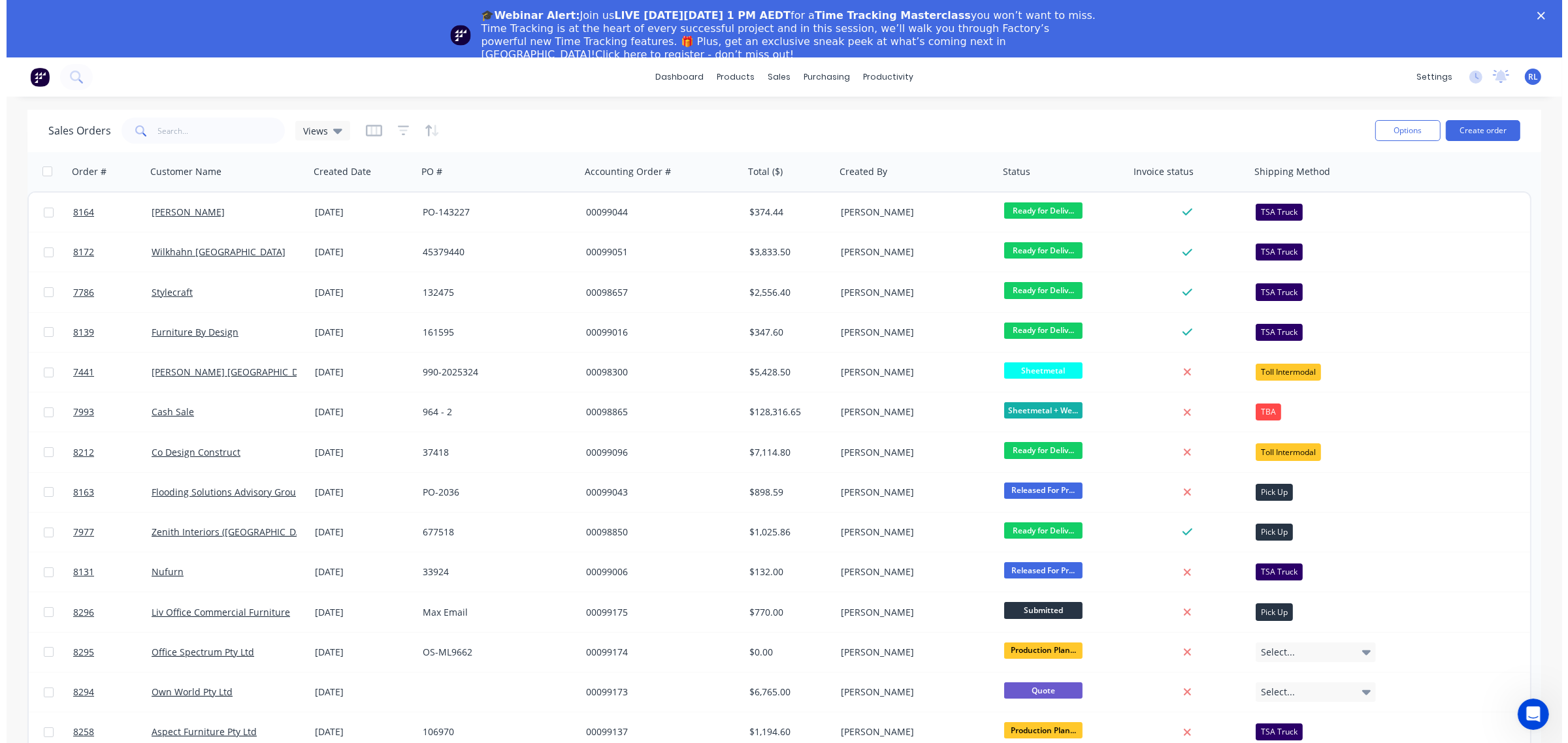
scroll to position [138, 0]
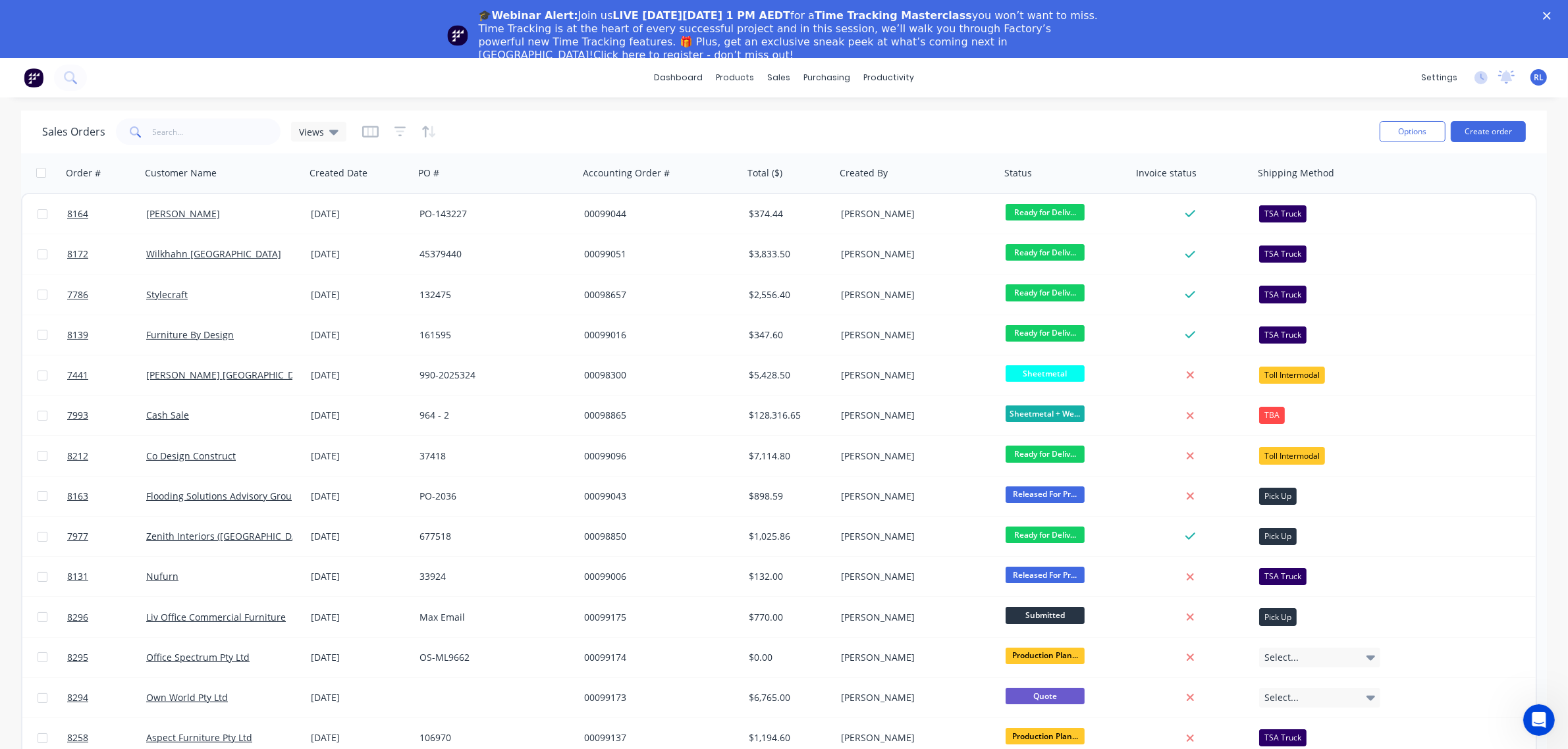
click at [1551, 14] on polygon "Close" at bounding box center [1547, 15] width 8 height 8
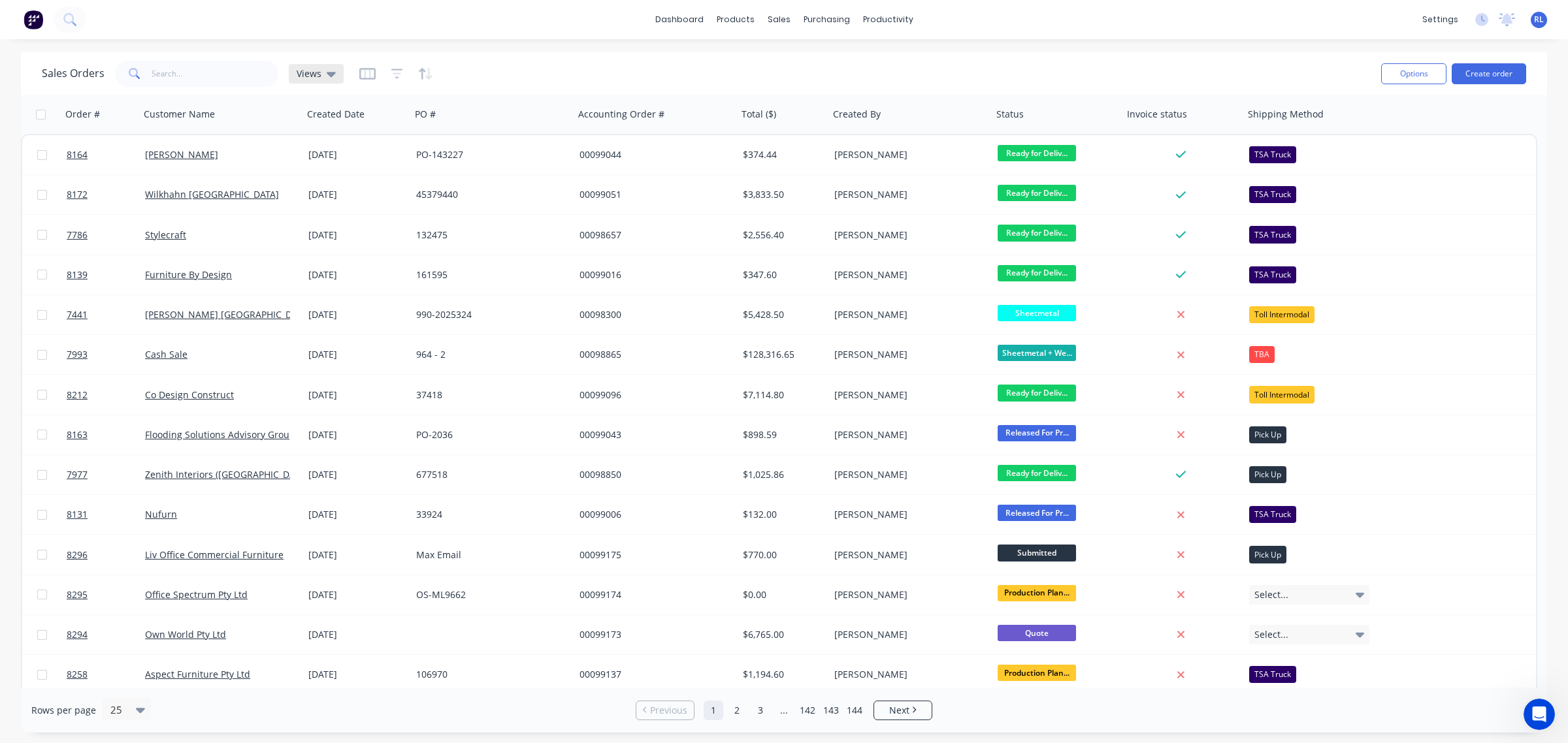
click at [334, 73] on div "Views" at bounding box center [315, 74] width 55 height 19
click at [420, 67] on icon "button" at bounding box center [425, 74] width 15 height 13
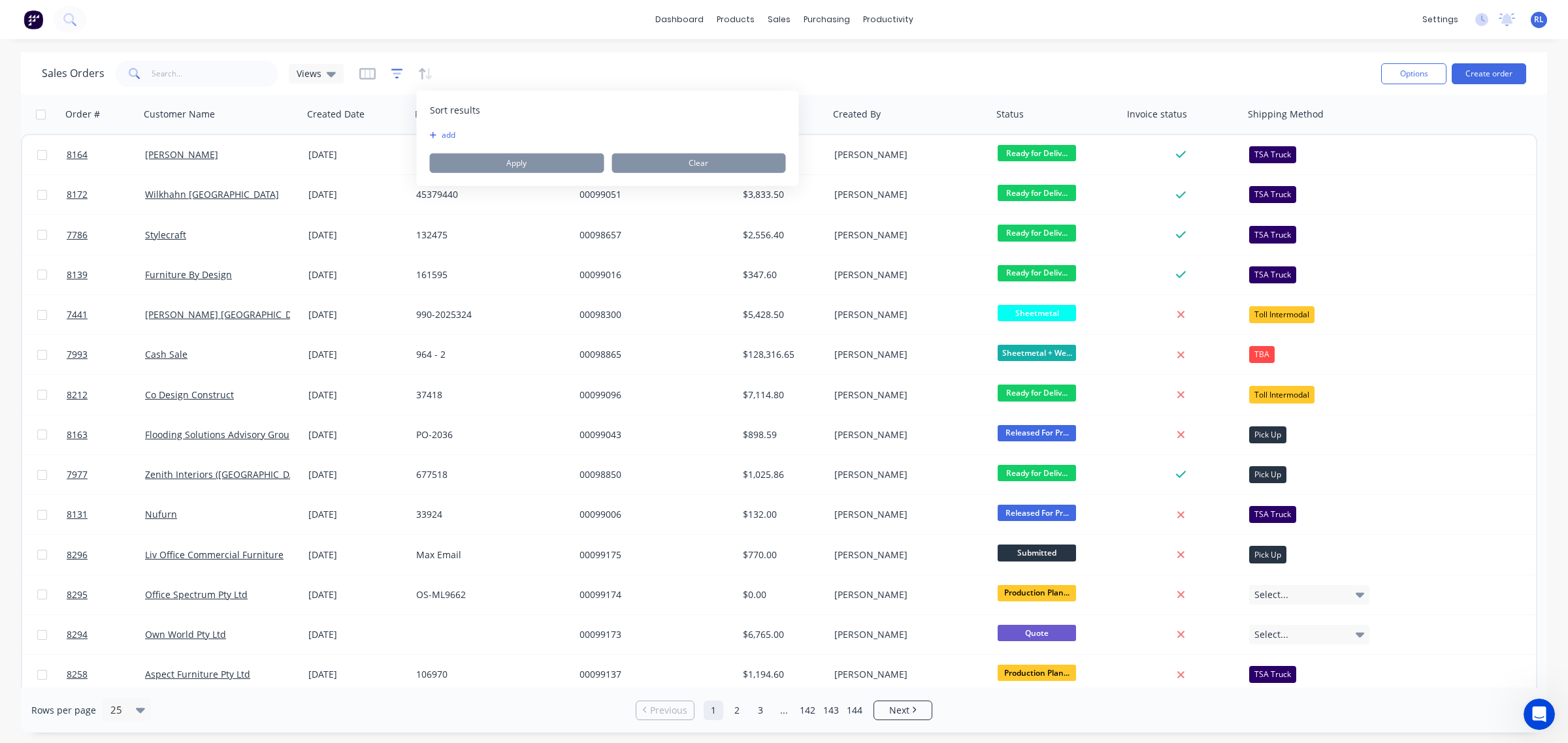
click at [392, 72] on icon "button" at bounding box center [397, 74] width 11 height 13
click at [364, 72] on icon "button" at bounding box center [367, 74] width 16 height 13
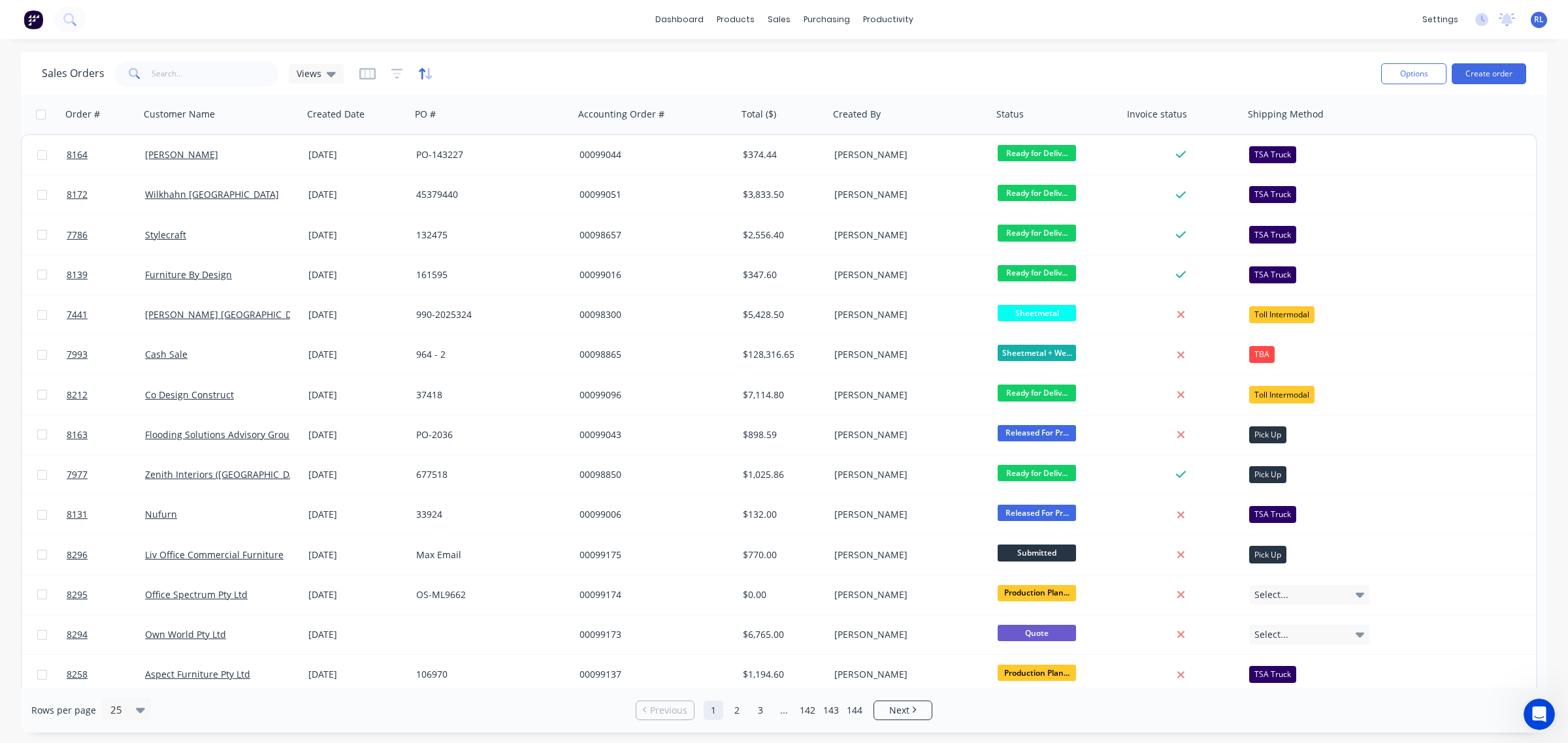
click at [422, 69] on icon "button" at bounding box center [421, 74] width 7 height 11
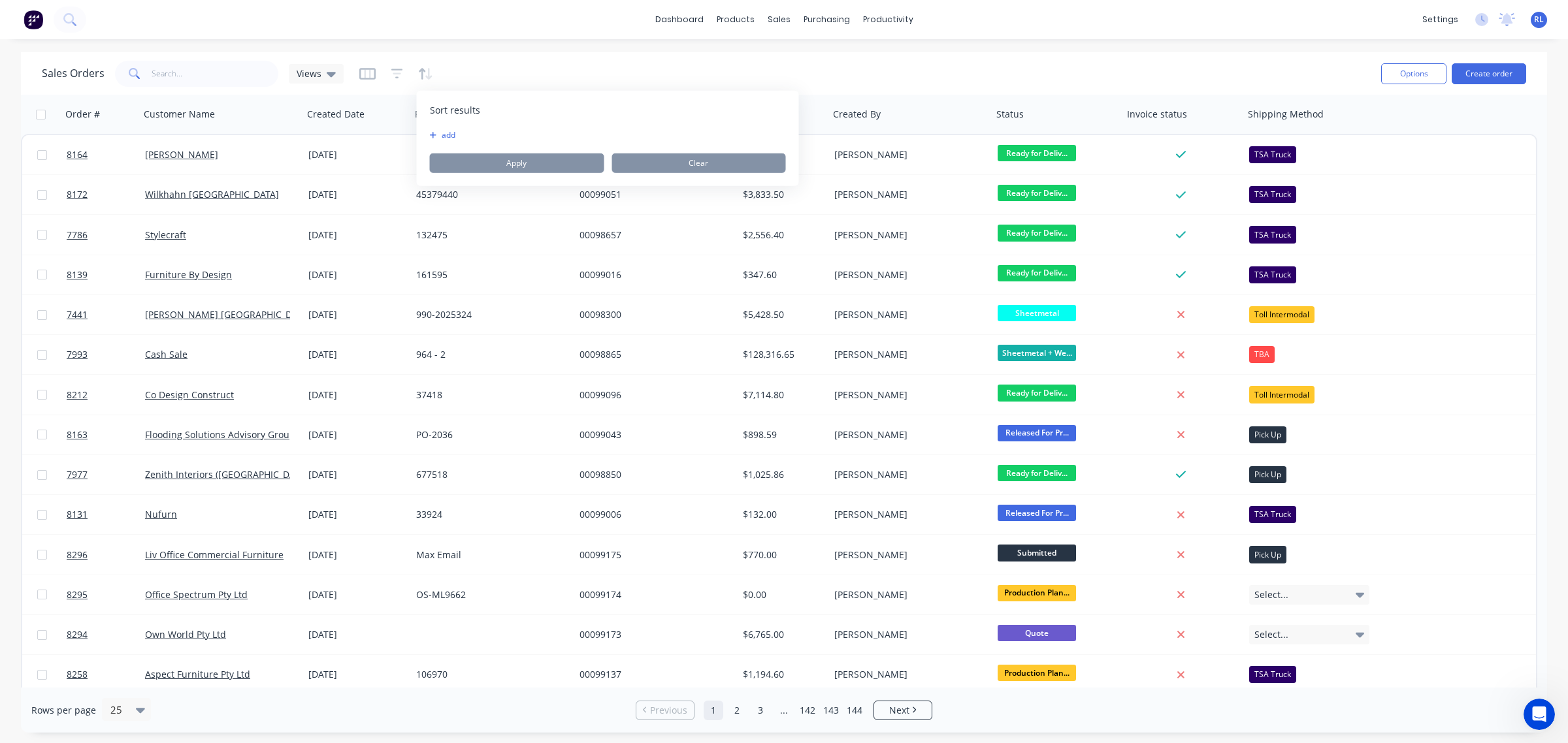
click at [435, 131] on icon "button" at bounding box center [434, 135] width 8 height 8
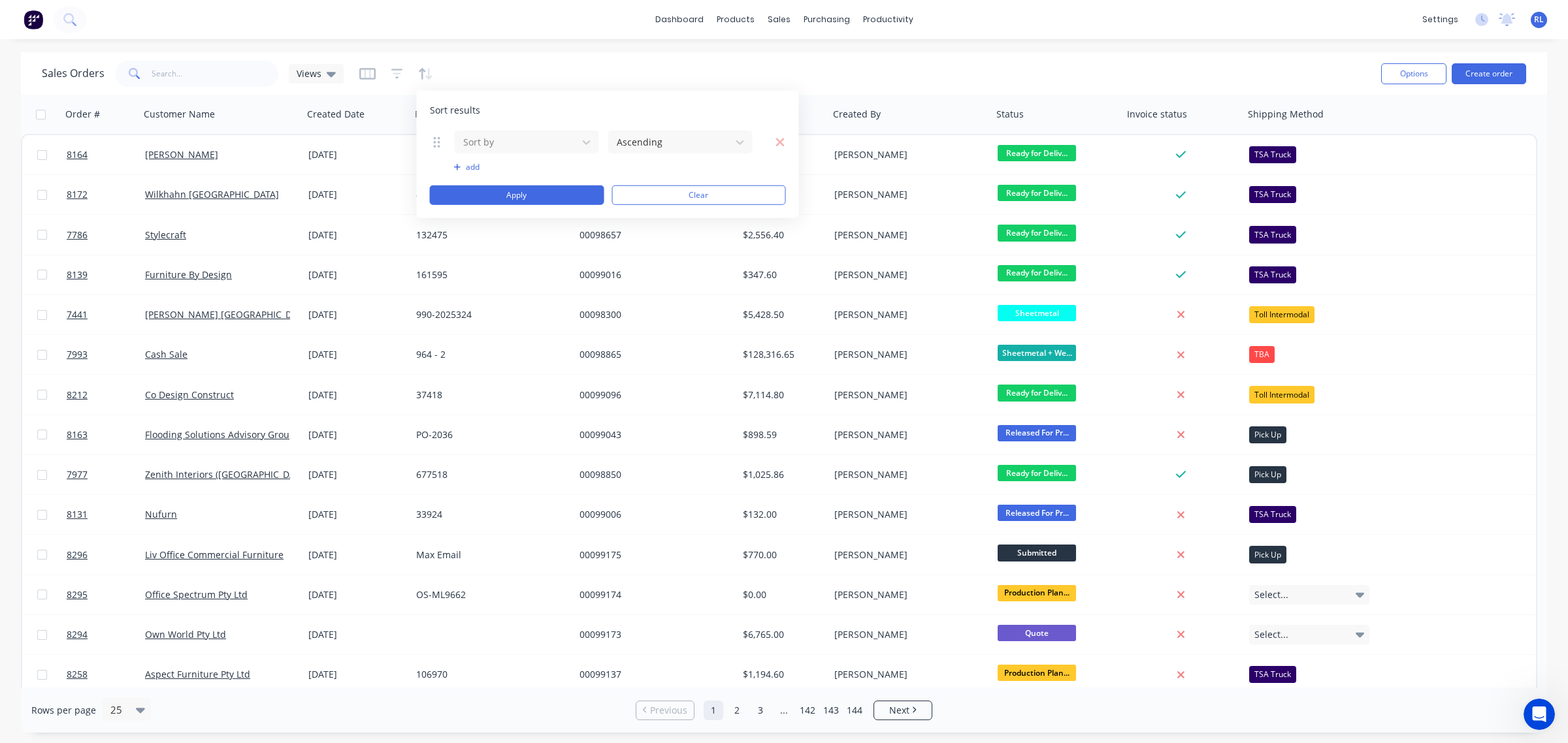
click at [461, 168] on button "add" at bounding box center [527, 167] width 146 height 11
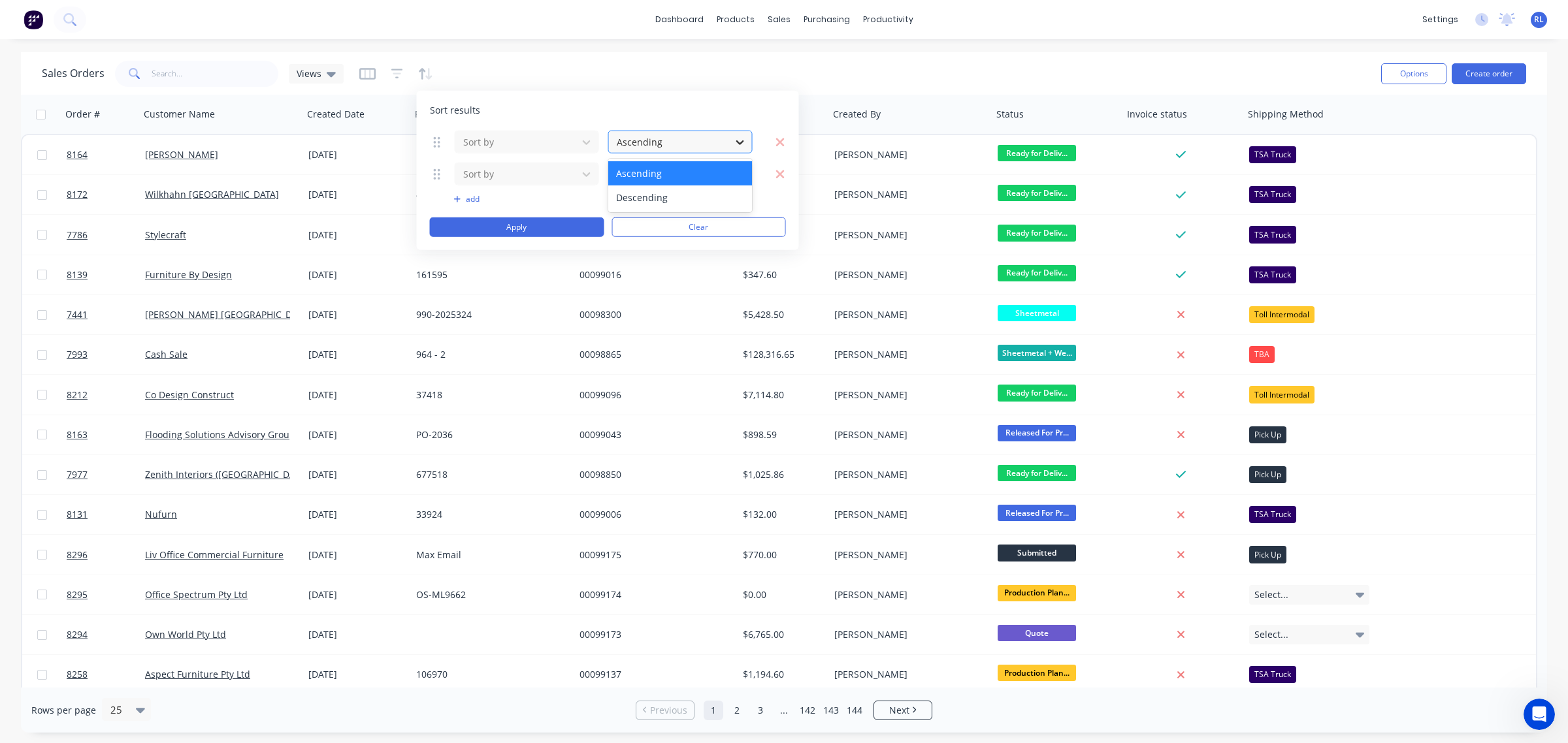
click at [734, 145] on icon at bounding box center [740, 142] width 13 height 13
click at [604, 72] on div "Sales Orders Views" at bounding box center [706, 73] width 1329 height 32
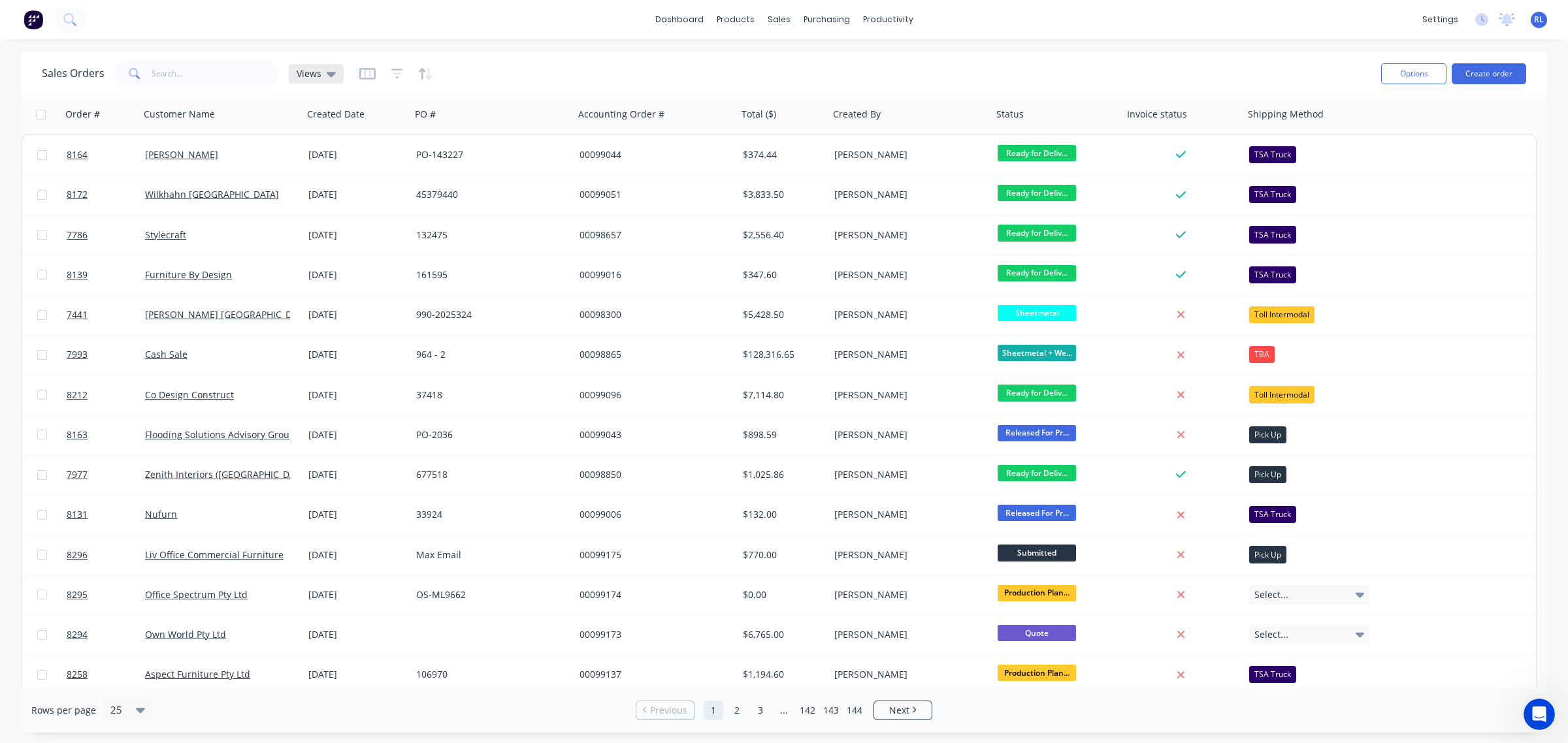
click at [340, 73] on div "Views" at bounding box center [315, 74] width 55 height 19
click at [364, 74] on icon "button" at bounding box center [367, 73] width 7 height 9
click at [392, 75] on icon "button" at bounding box center [397, 74] width 11 height 13
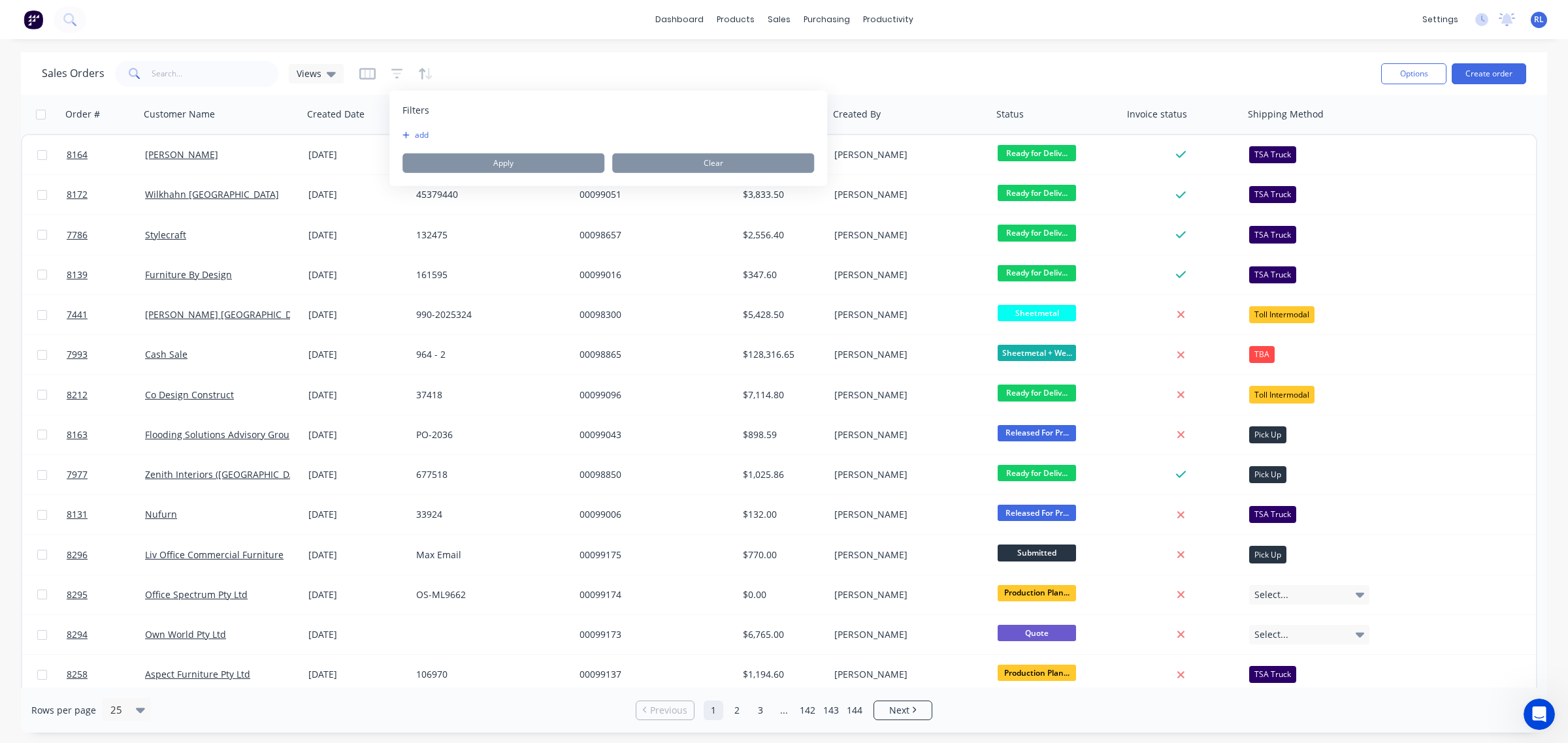
click at [400, 134] on div "Filters add Apply Clear" at bounding box center [607, 139] width 438 height 96
click at [407, 132] on icon "button" at bounding box center [406, 135] width 8 height 8
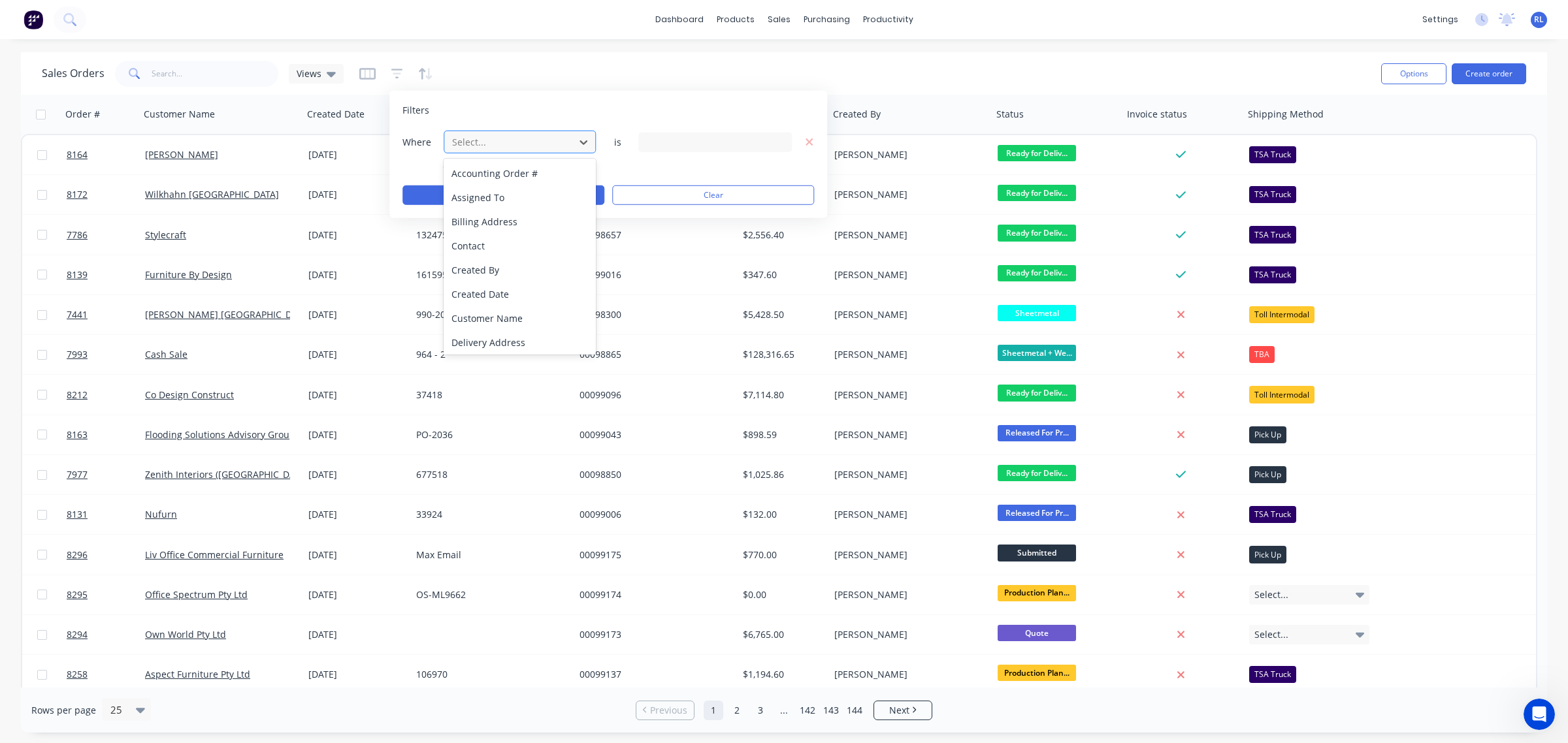
click at [518, 139] on div at bounding box center [510, 142] width 117 height 16
click at [526, 330] on div "Status" at bounding box center [519, 340] width 152 height 24
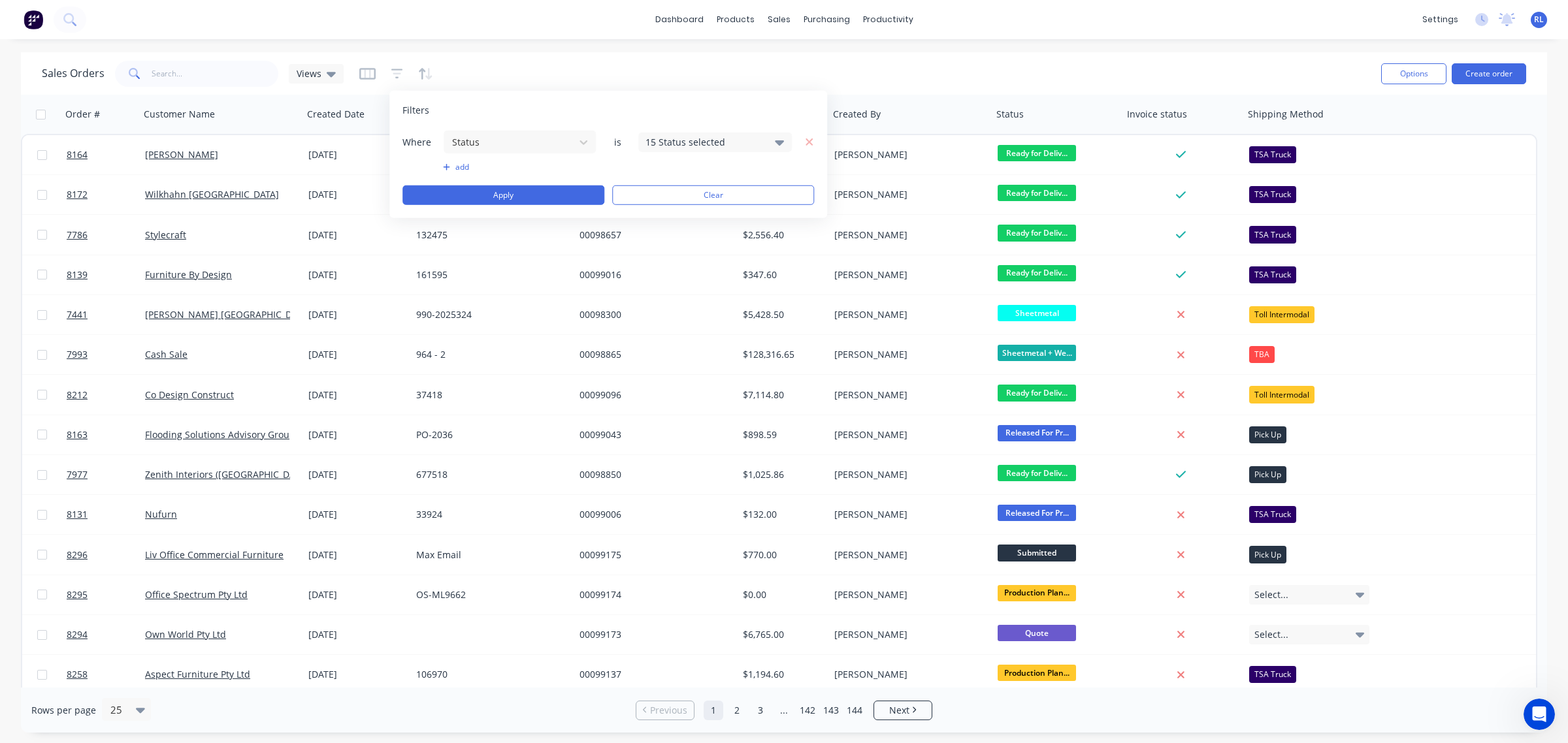
click at [697, 139] on div "15 Status selected" at bounding box center [704, 142] width 118 height 13
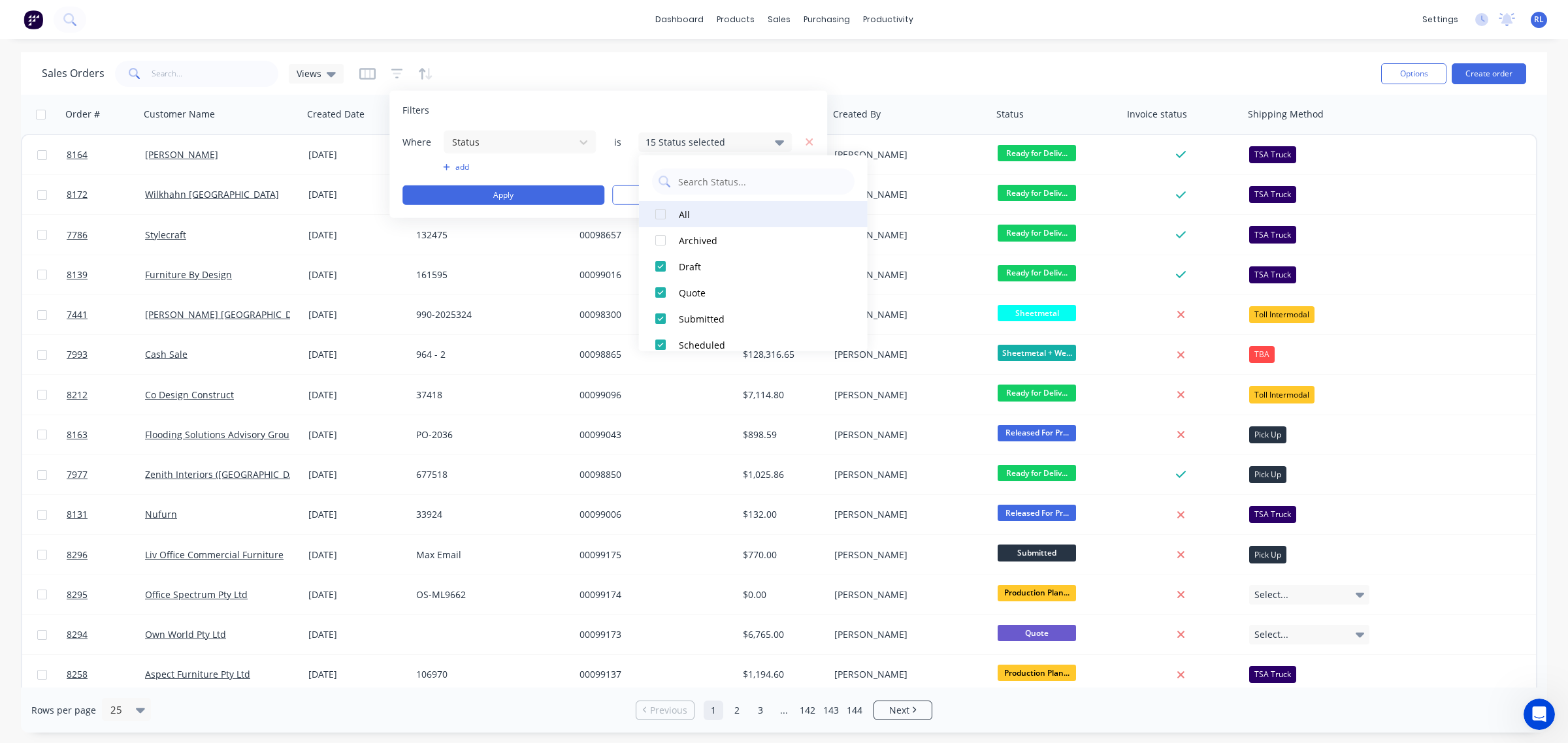
click at [726, 214] on div "All" at bounding box center [758, 214] width 157 height 13
click at [660, 213] on div at bounding box center [660, 214] width 26 height 26
click at [660, 259] on div at bounding box center [660, 266] width 26 height 26
click at [782, 110] on div "Filters" at bounding box center [608, 110] width 412 height 13
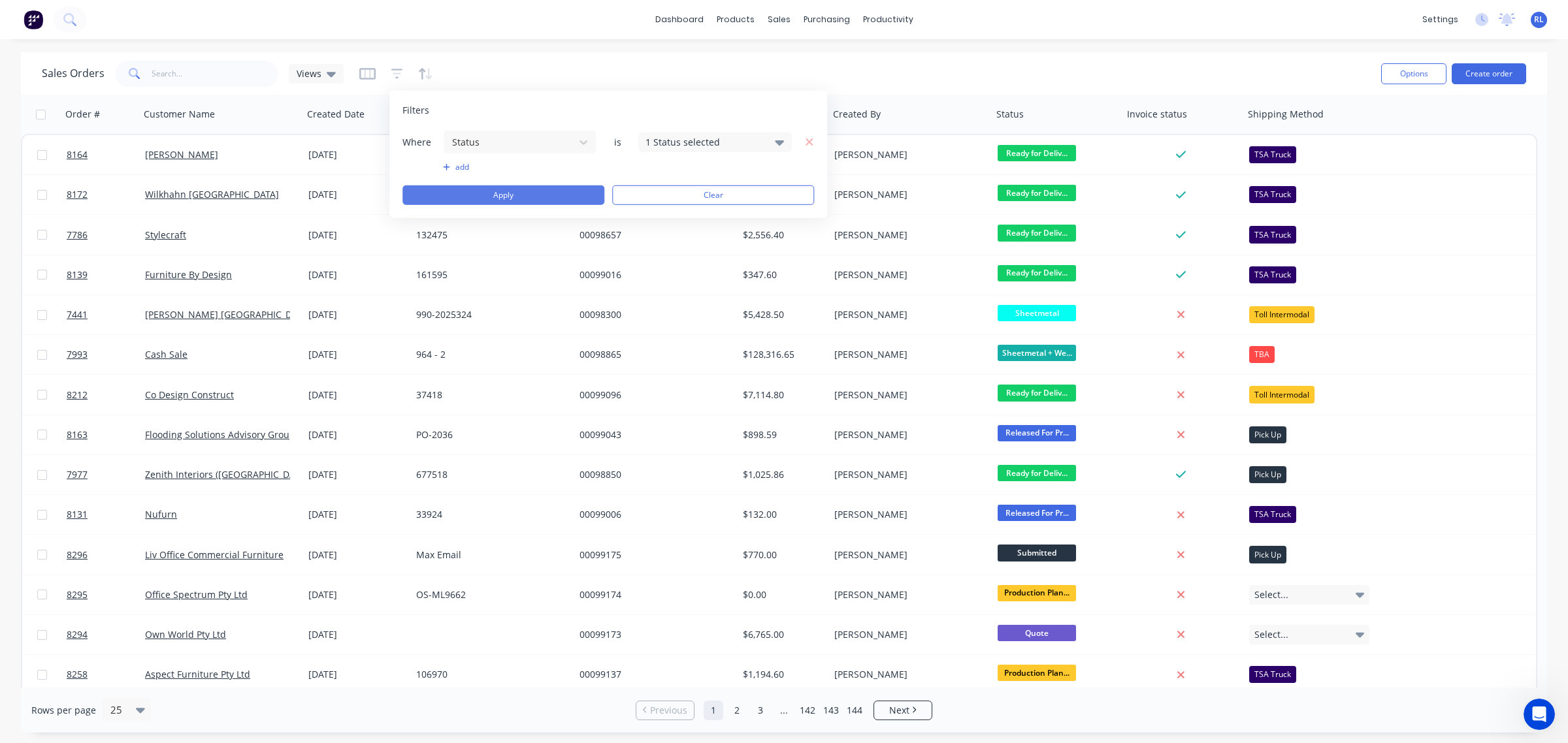
click at [566, 191] on button "Apply" at bounding box center [503, 195] width 202 height 19
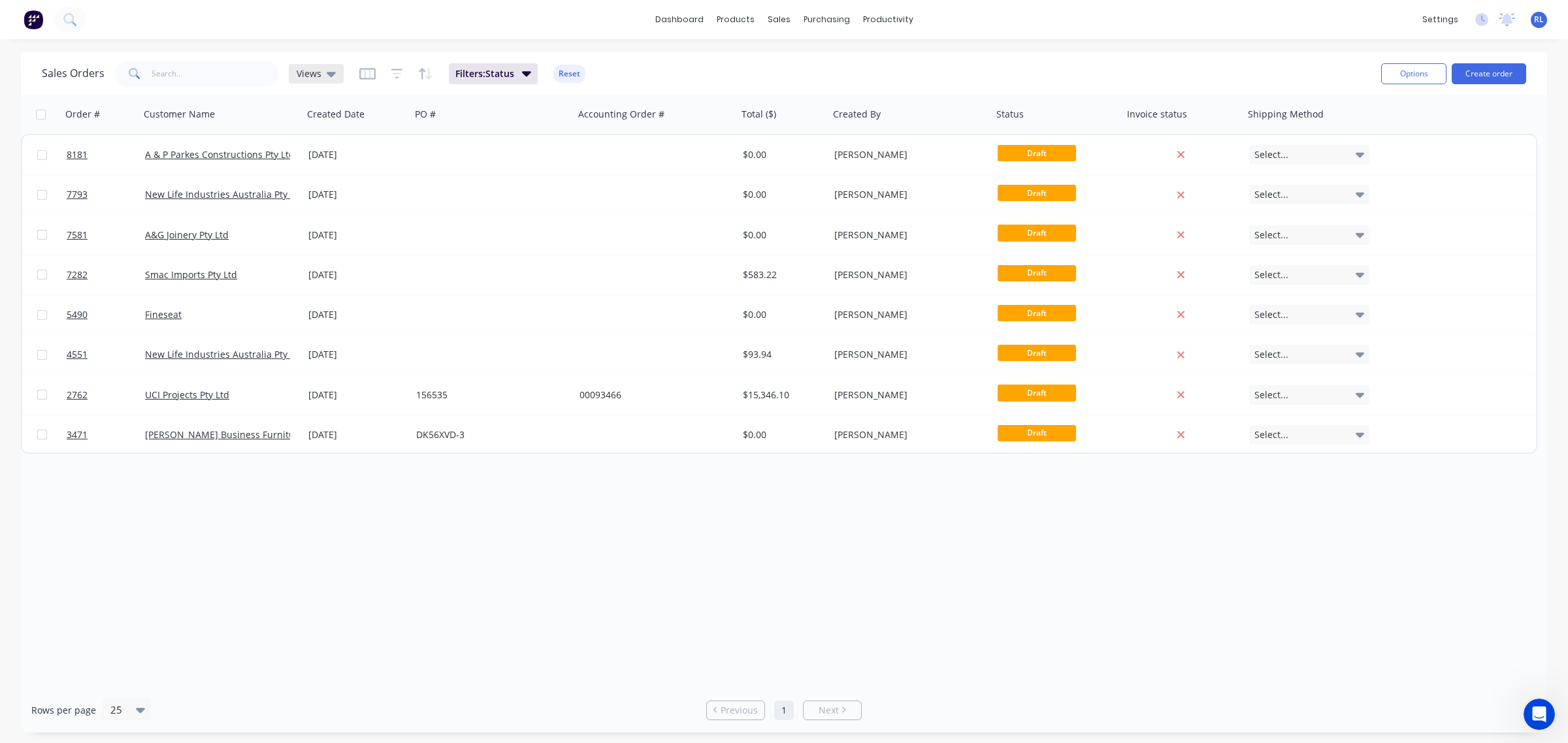
click at [335, 74] on div "Views" at bounding box center [315, 74] width 55 height 19
click at [403, 159] on button "Save new view" at bounding box center [380, 156] width 175 height 19
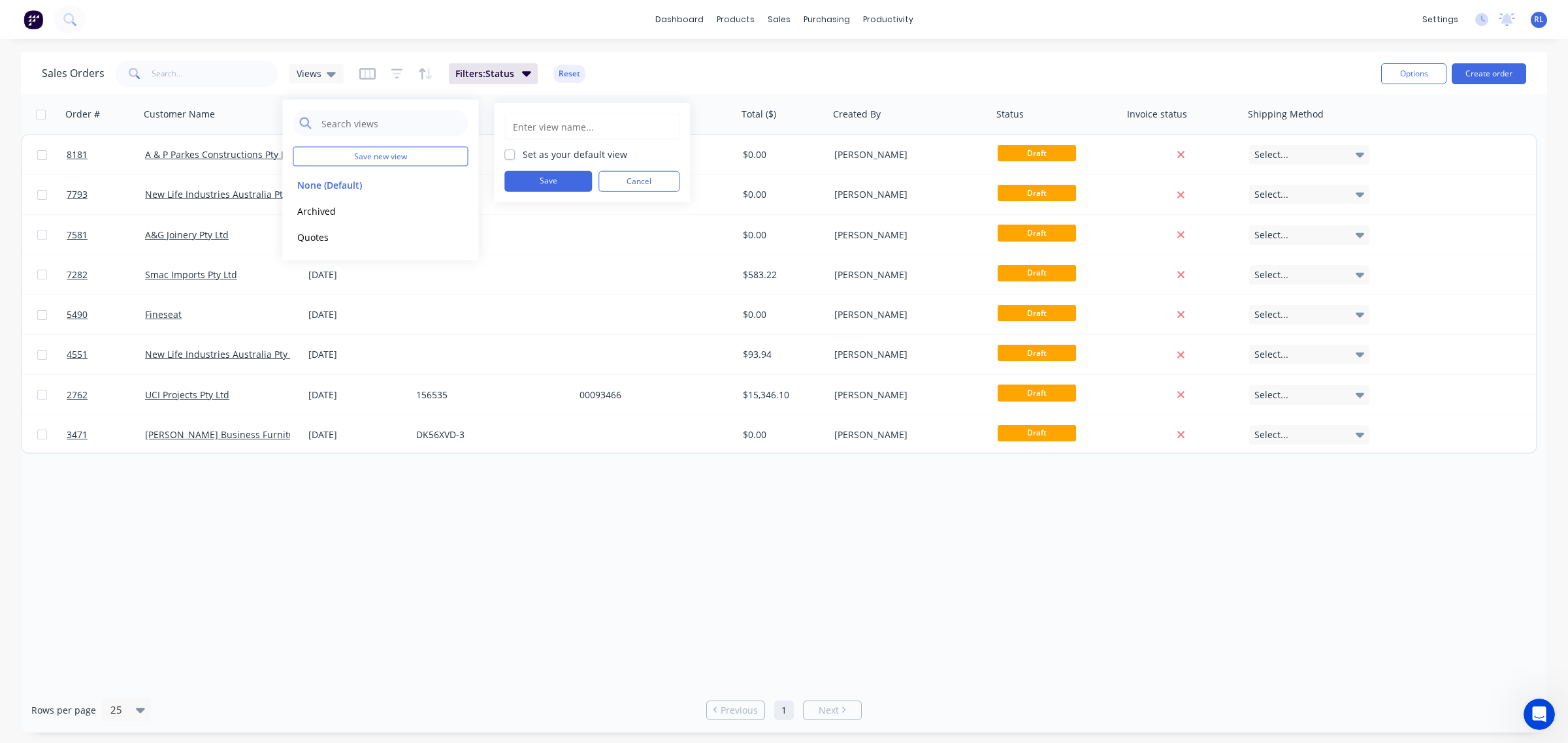
click at [549, 128] on input "text" at bounding box center [592, 126] width 161 height 25
type input "Draft"
click at [575, 180] on button "Save" at bounding box center [547, 182] width 87 height 21
click at [660, 529] on div "Order # Customer Name Created Date PO # Accounting Order # Total ($) Created By…" at bounding box center [784, 391] width 1526 height 593
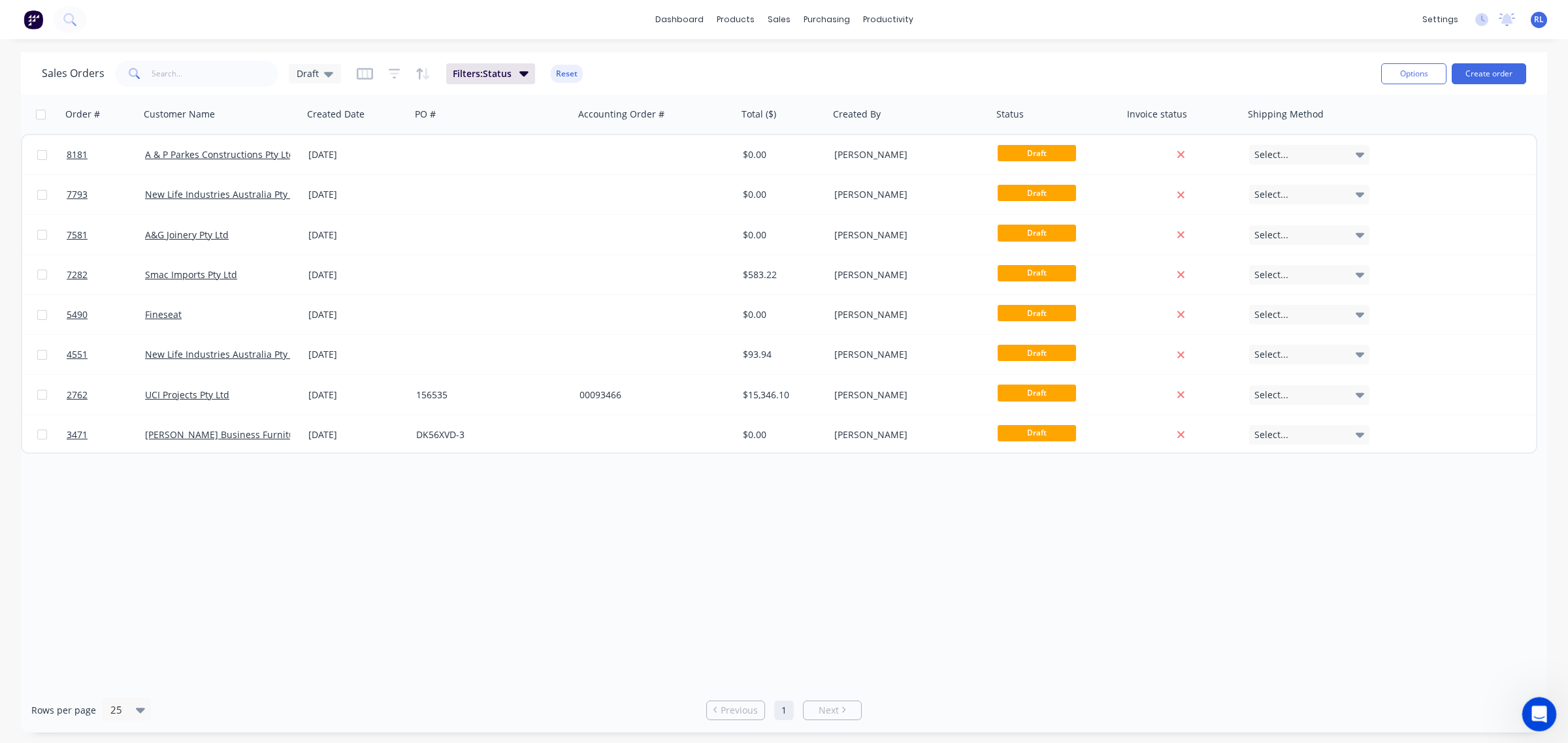
click at [1542, 711] on icon "Open Intercom Messenger" at bounding box center [1537, 712] width 22 height 22
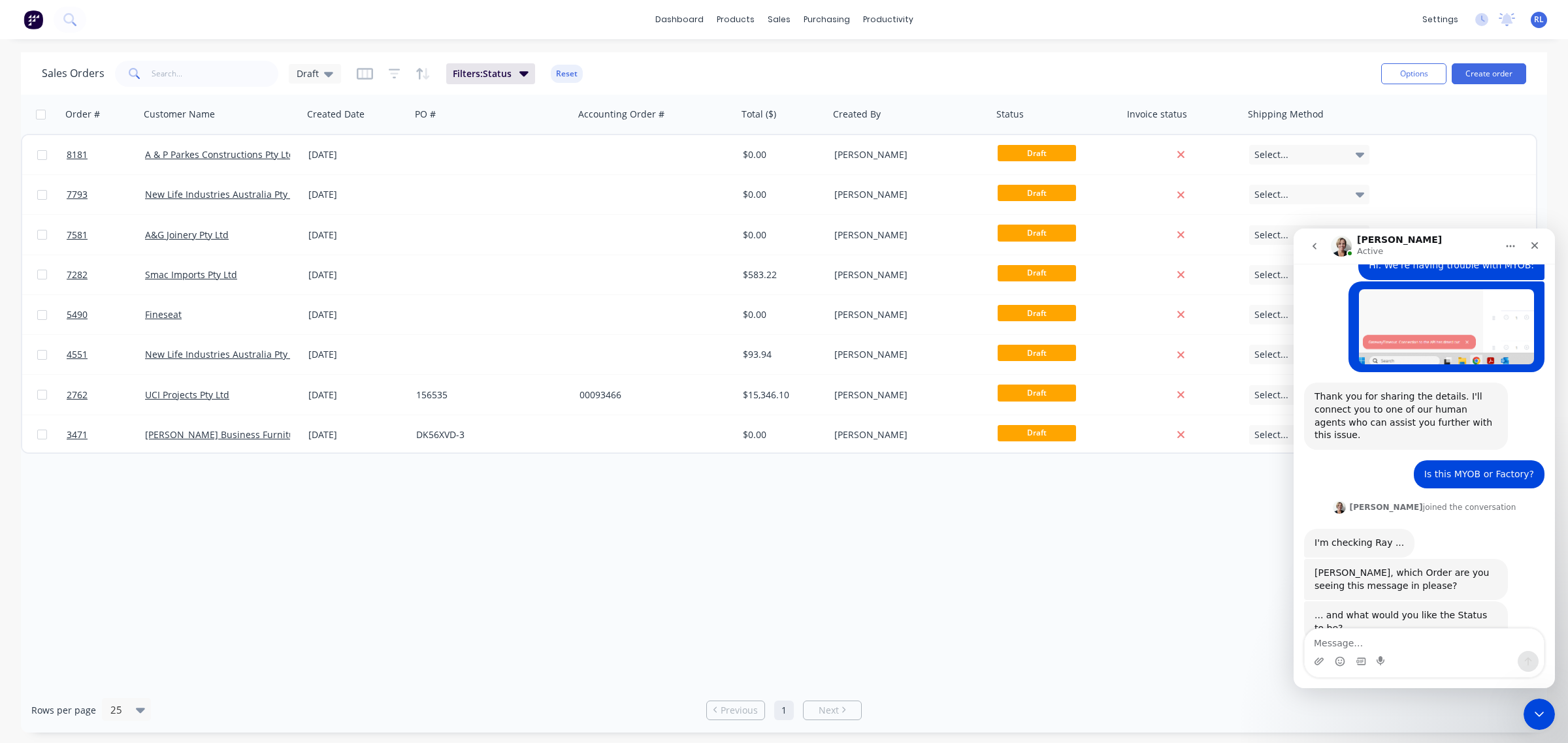
scroll to position [138, 0]
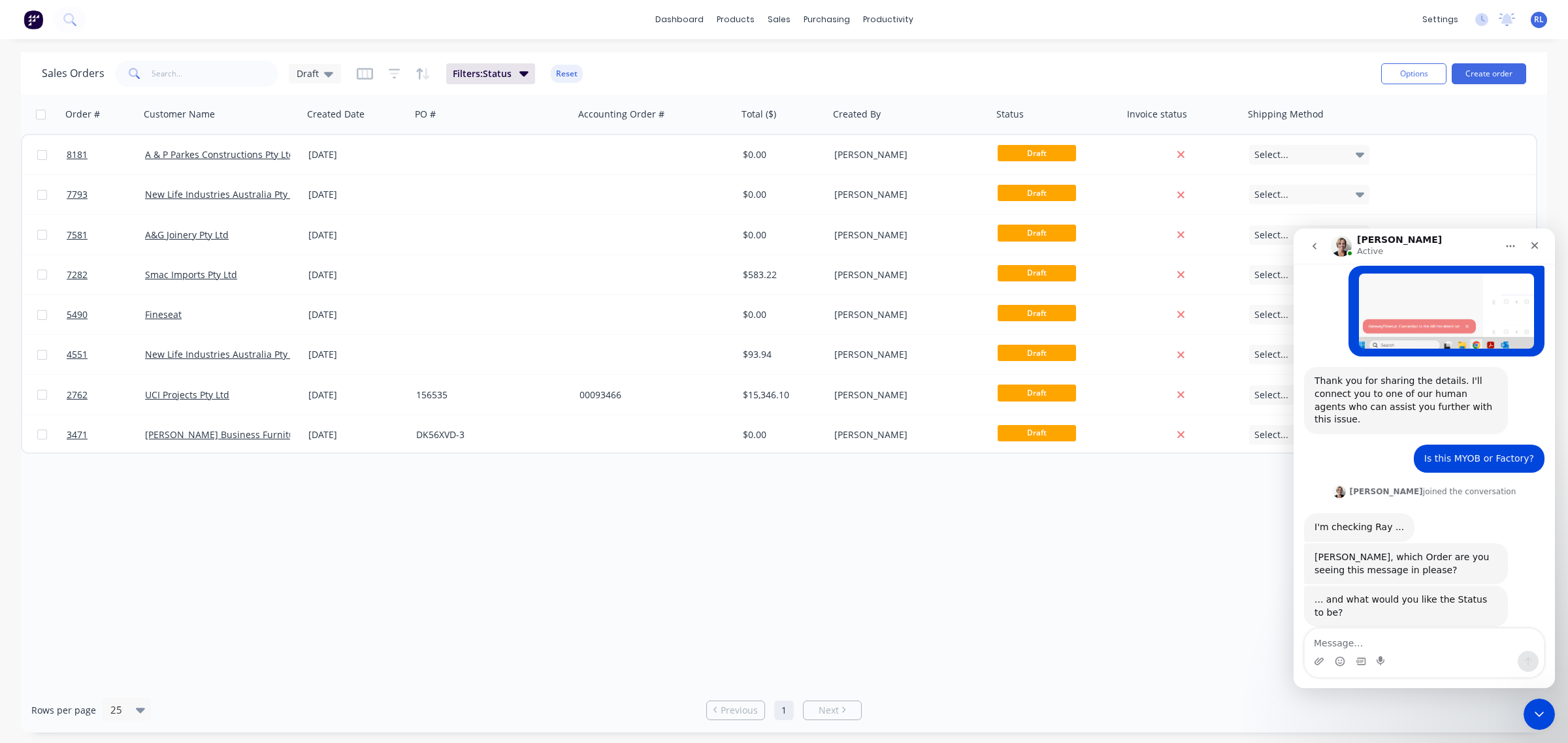
click at [1447, 307] on img "Ray says…" at bounding box center [1445, 311] width 175 height 75
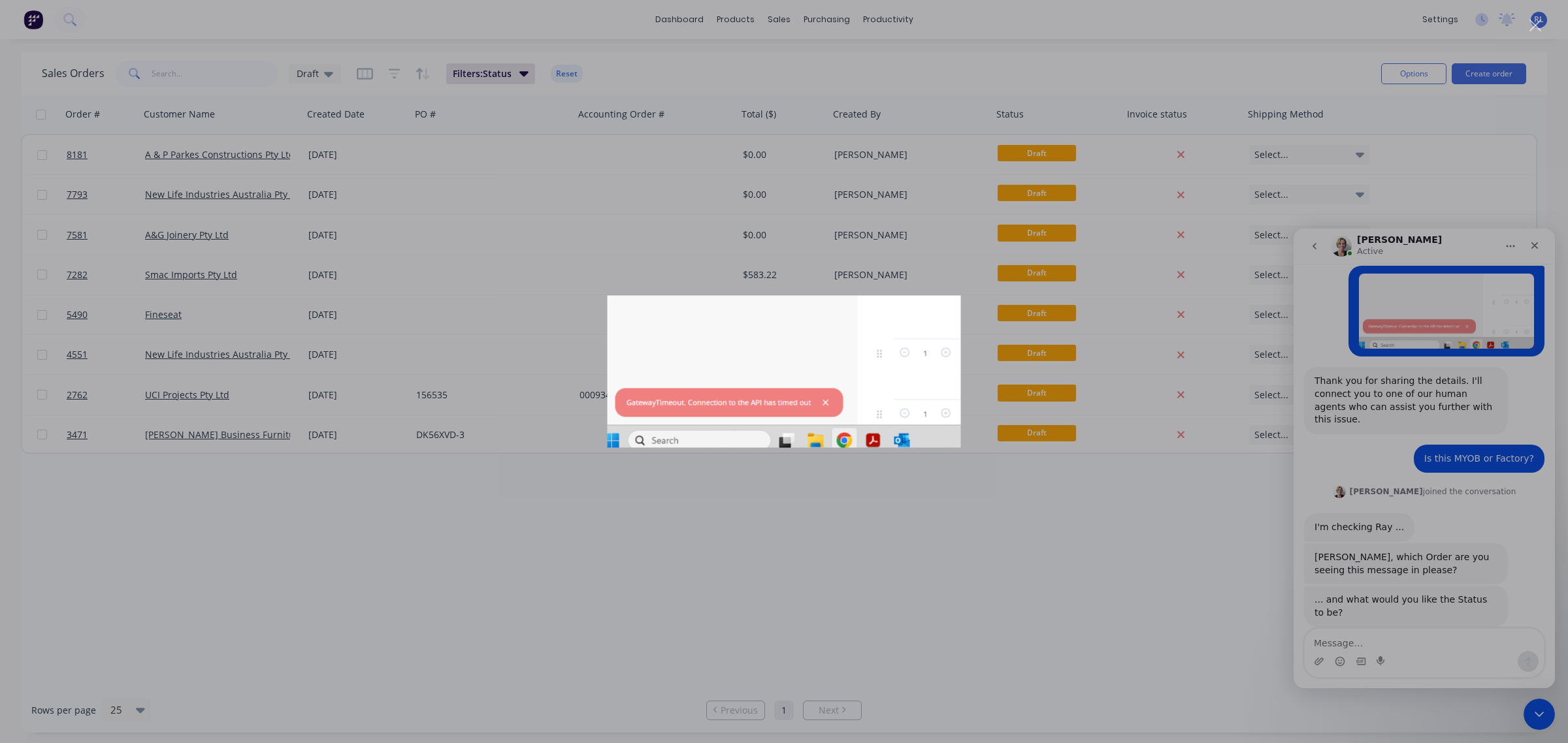
click at [1236, 537] on div "Intercom messenger" at bounding box center [784, 372] width 1568 height 743
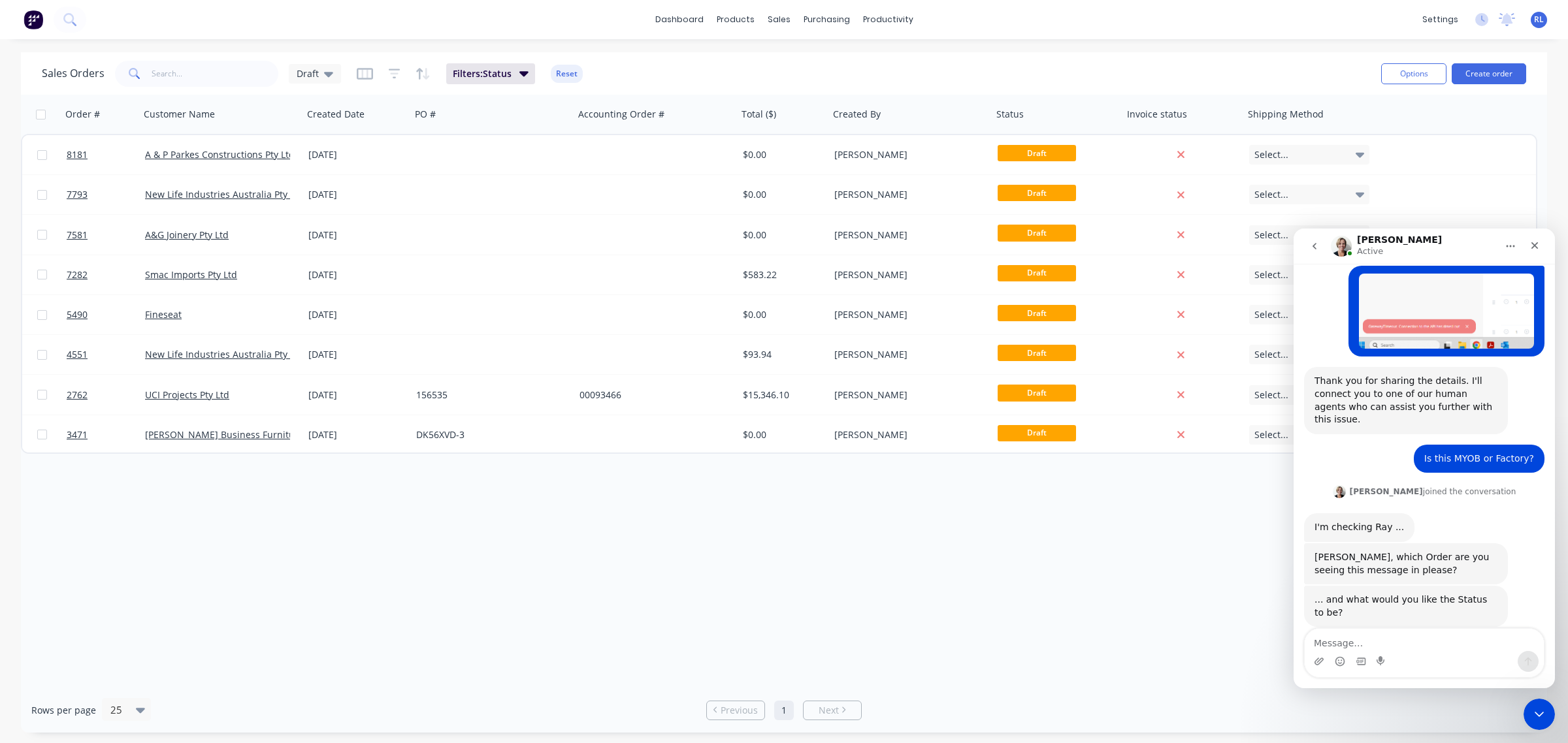
click at [932, 593] on div "Order # Customer Name Created Date PO # Accounting Order # Total ($) Created By…" at bounding box center [784, 391] width 1526 height 593
click at [1381, 643] on textarea "Message…" at bounding box center [1424, 640] width 239 height 22
type textarea "I"
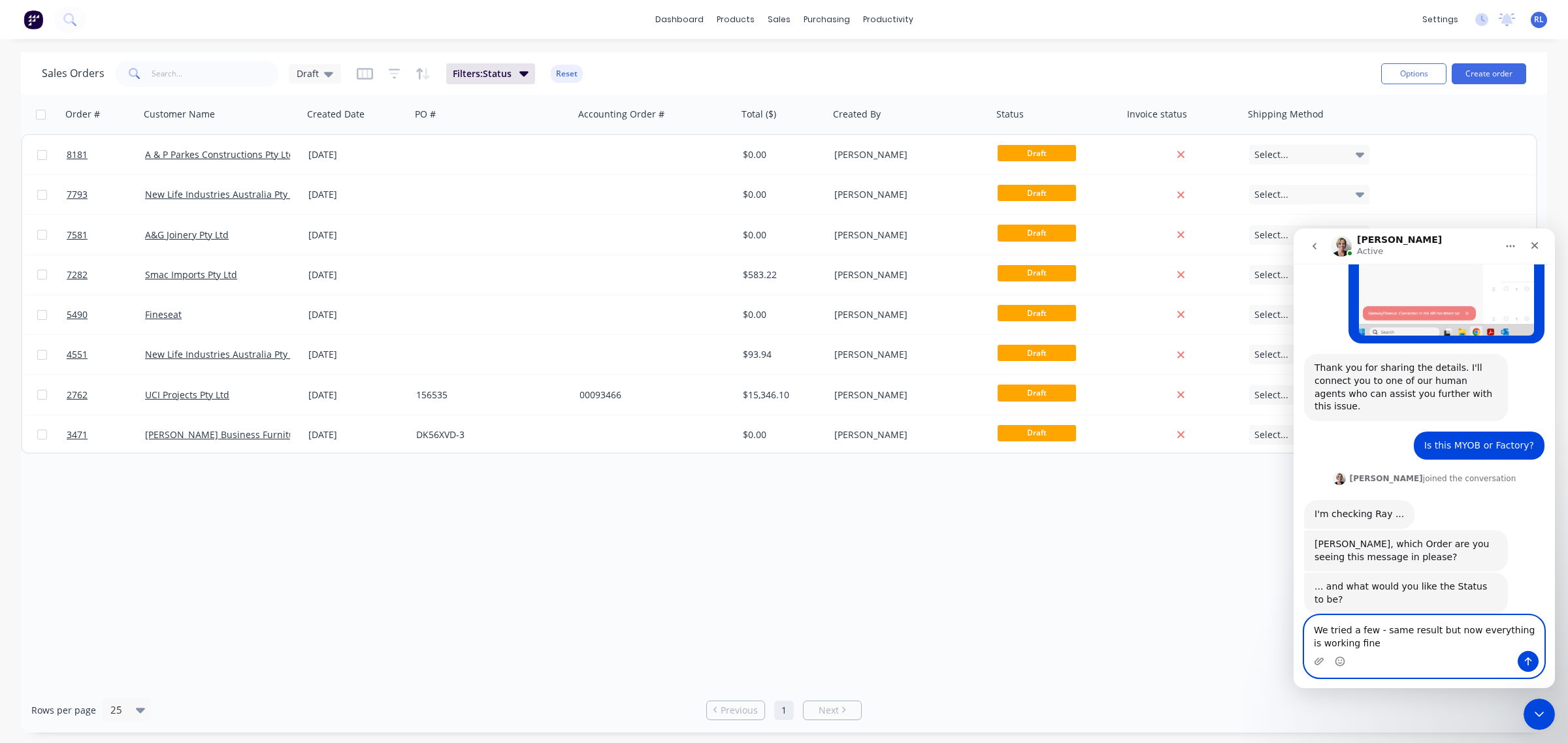
type textarea "We tried a few - same result but now everything is working fine."
